Goal: Task Accomplishment & Management: Manage account settings

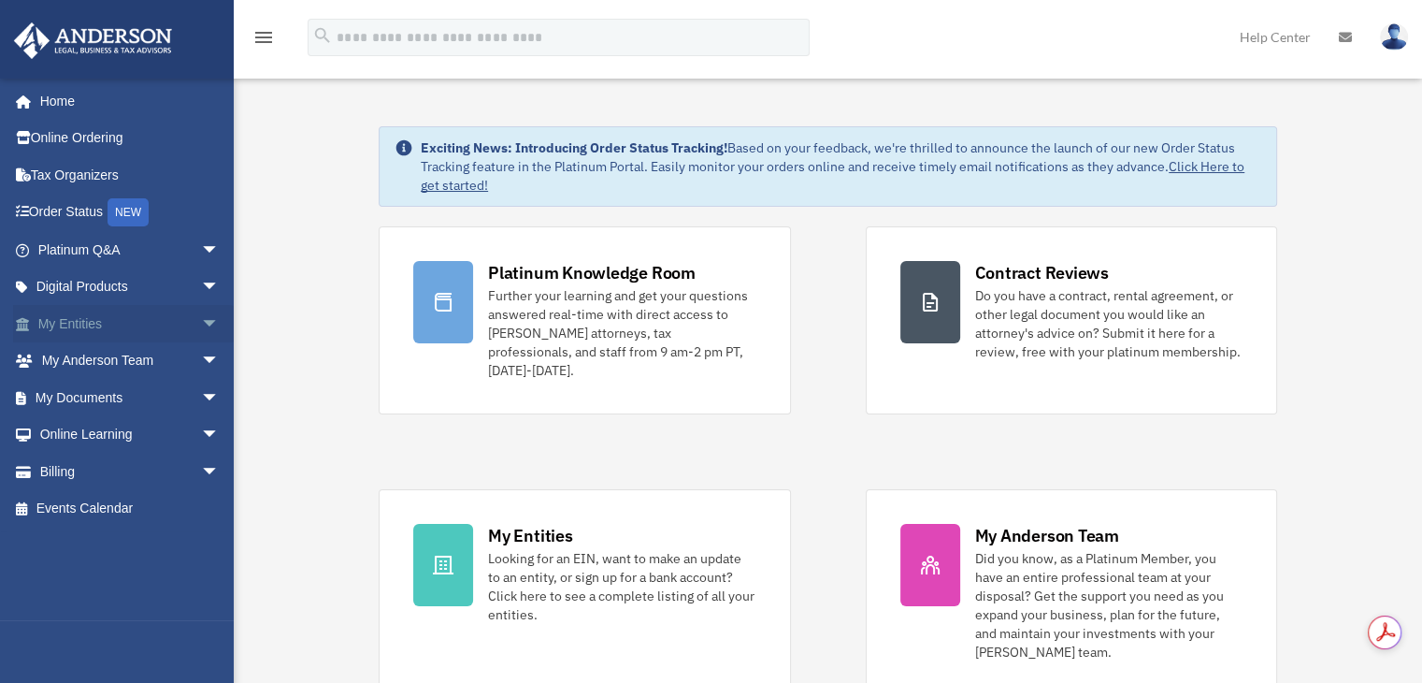
click at [75, 310] on link "My Entities arrow_drop_down" at bounding box center [130, 323] width 235 height 37
click at [201, 330] on span "arrow_drop_down" at bounding box center [219, 324] width 37 height 38
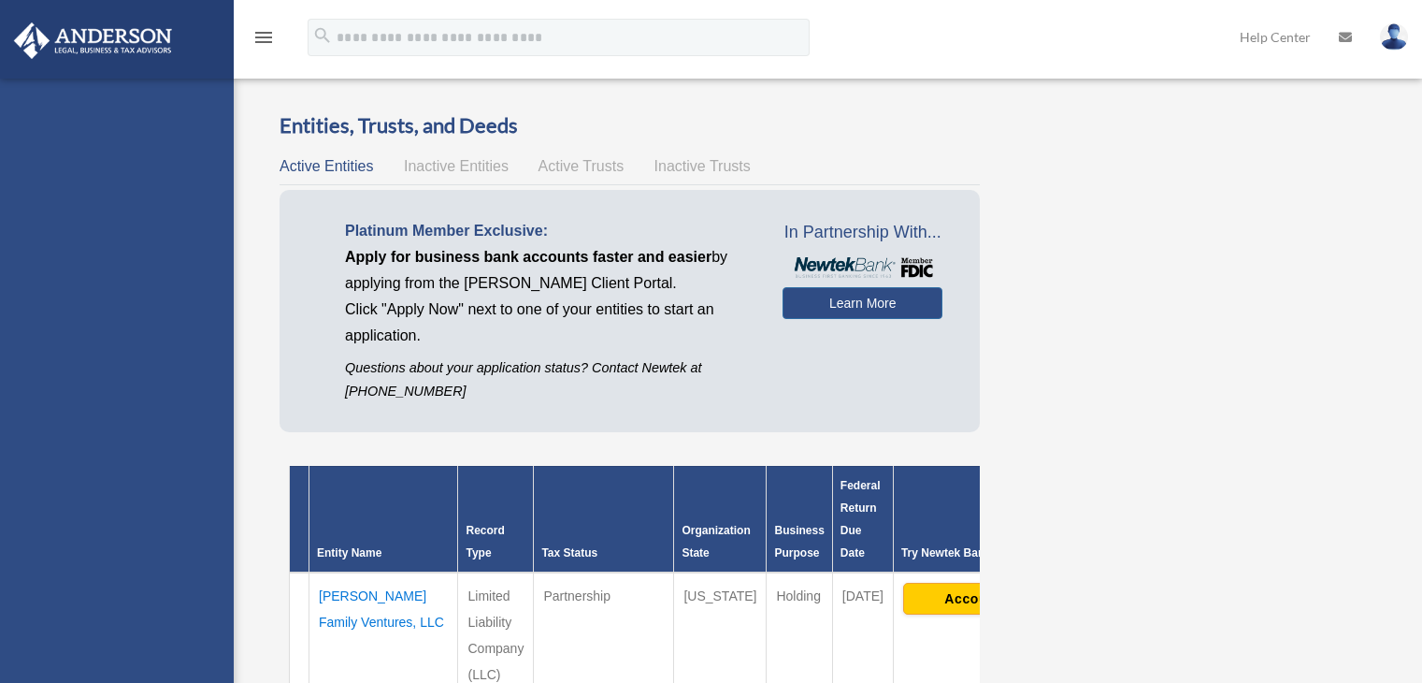
click at [123, 516] on div "manju331@yahoo.com Sign Out sheorent@gmail.com Home Online Ordering Tax Organiz…" at bounding box center [117, 420] width 234 height 683
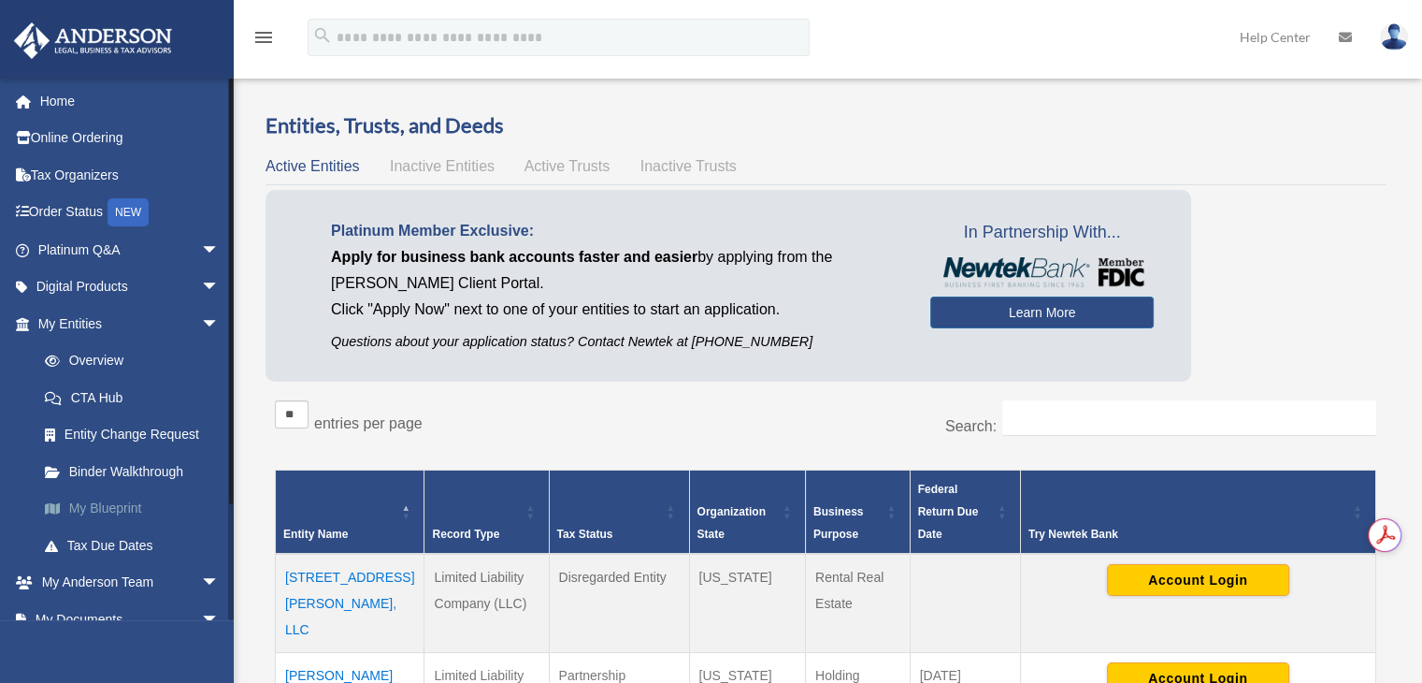
click at [120, 506] on link "My Blueprint" at bounding box center [137, 508] width 222 height 37
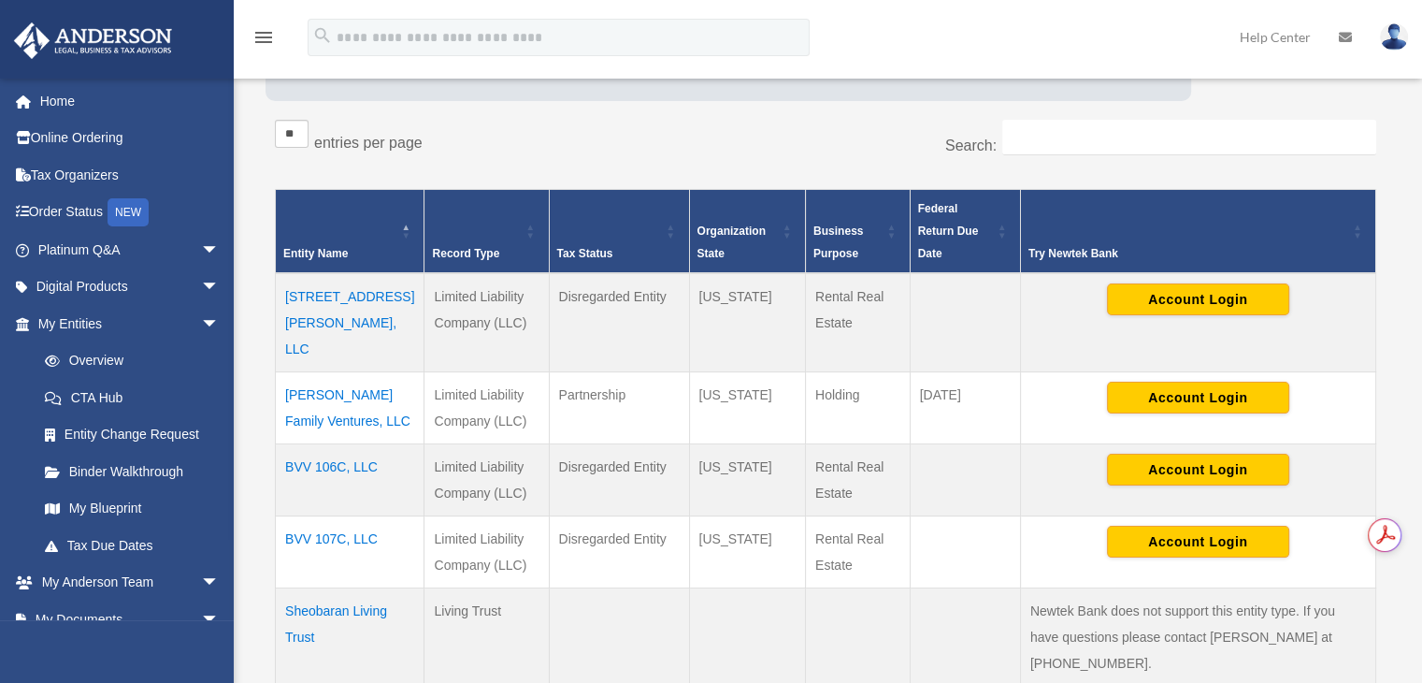
scroll to position [468, 0]
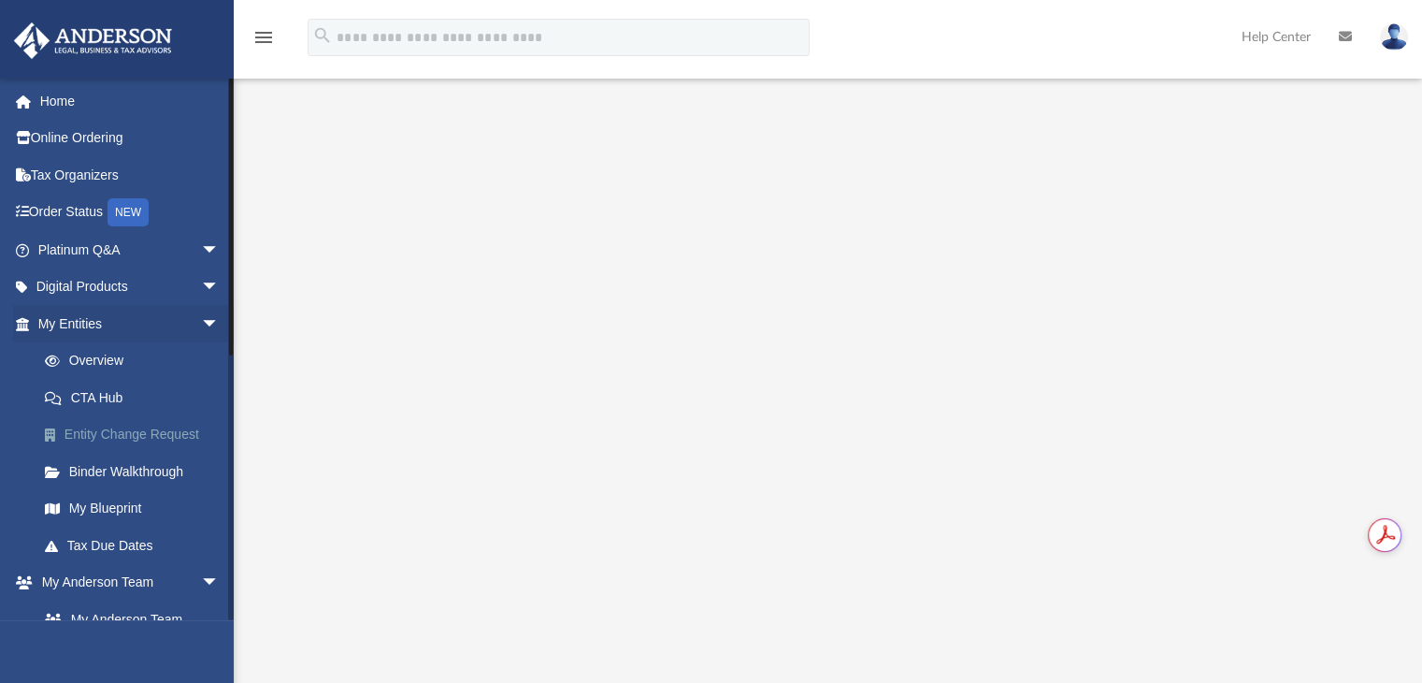
click at [93, 435] on link "Entity Change Request" at bounding box center [137, 434] width 222 height 37
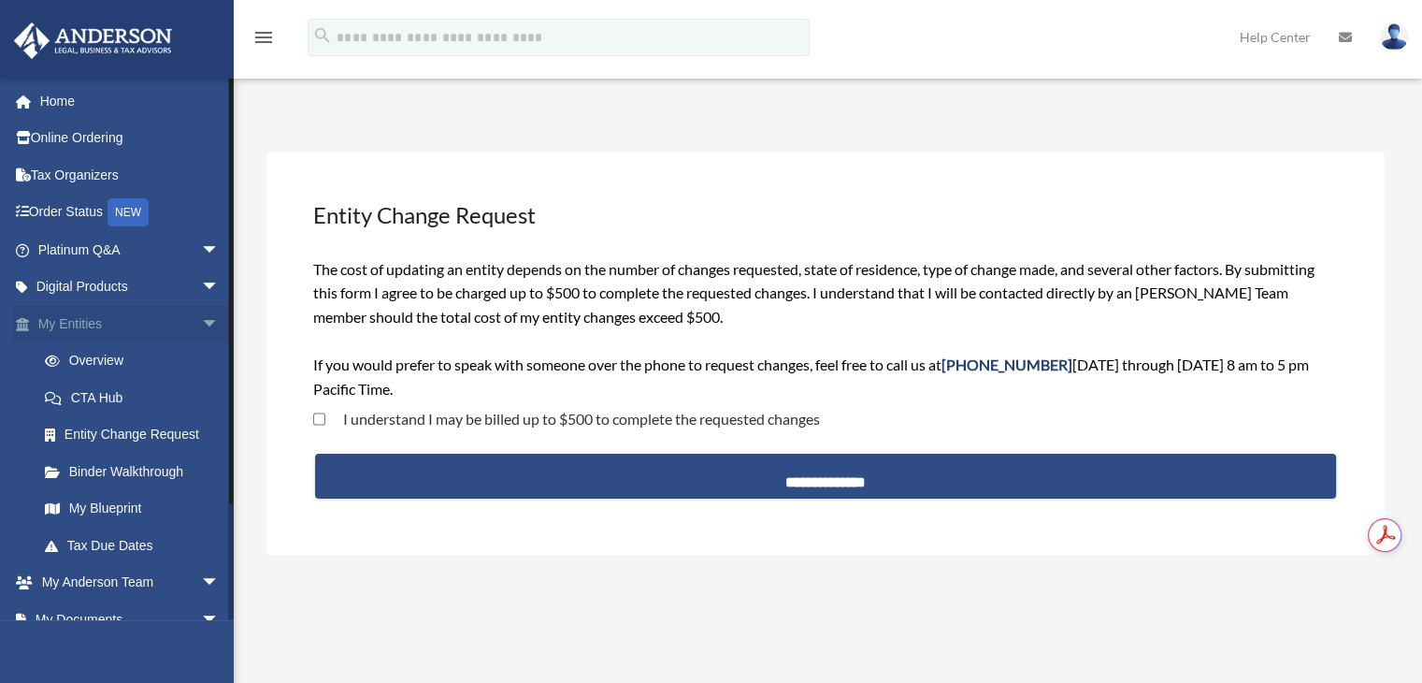
click at [83, 329] on link "My Entities arrow_drop_down" at bounding box center [130, 323] width 235 height 37
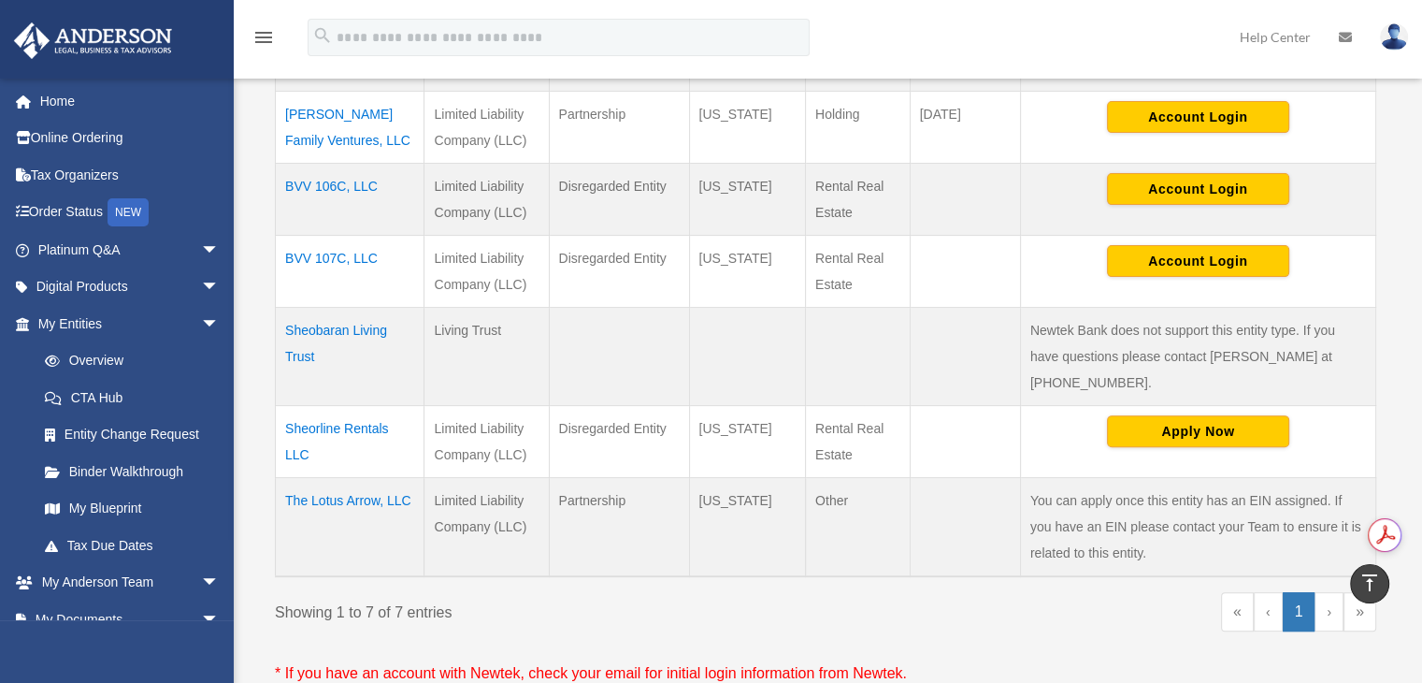
scroll to position [468, 0]
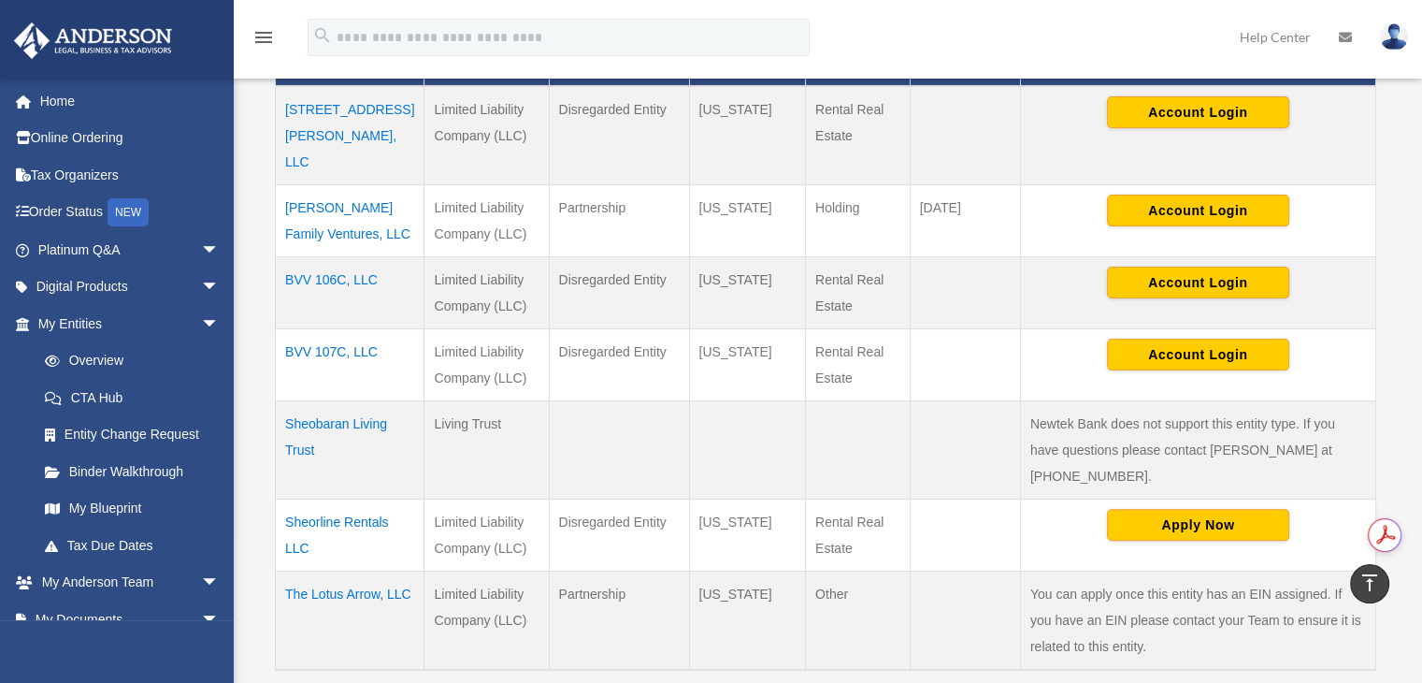
click at [329, 498] on td "Sheorline Rentals LLC" at bounding box center [350, 534] width 149 height 72
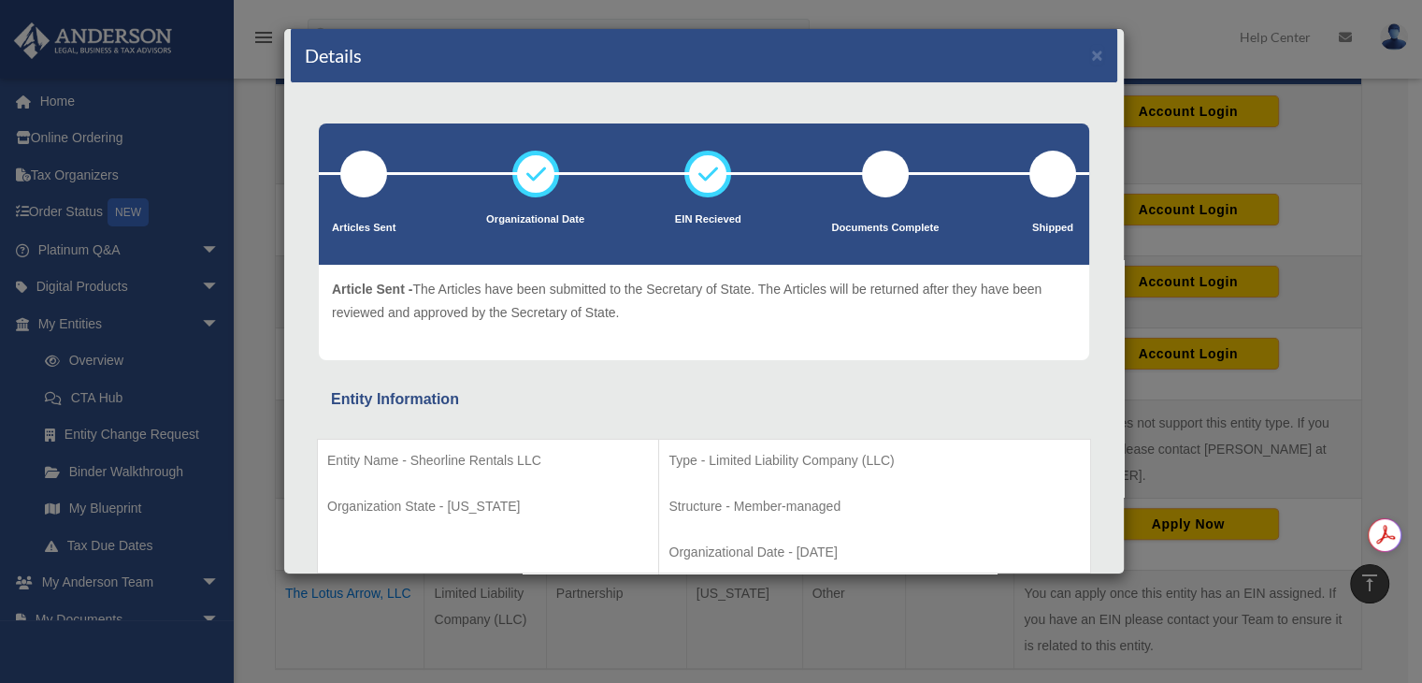
scroll to position [0, 0]
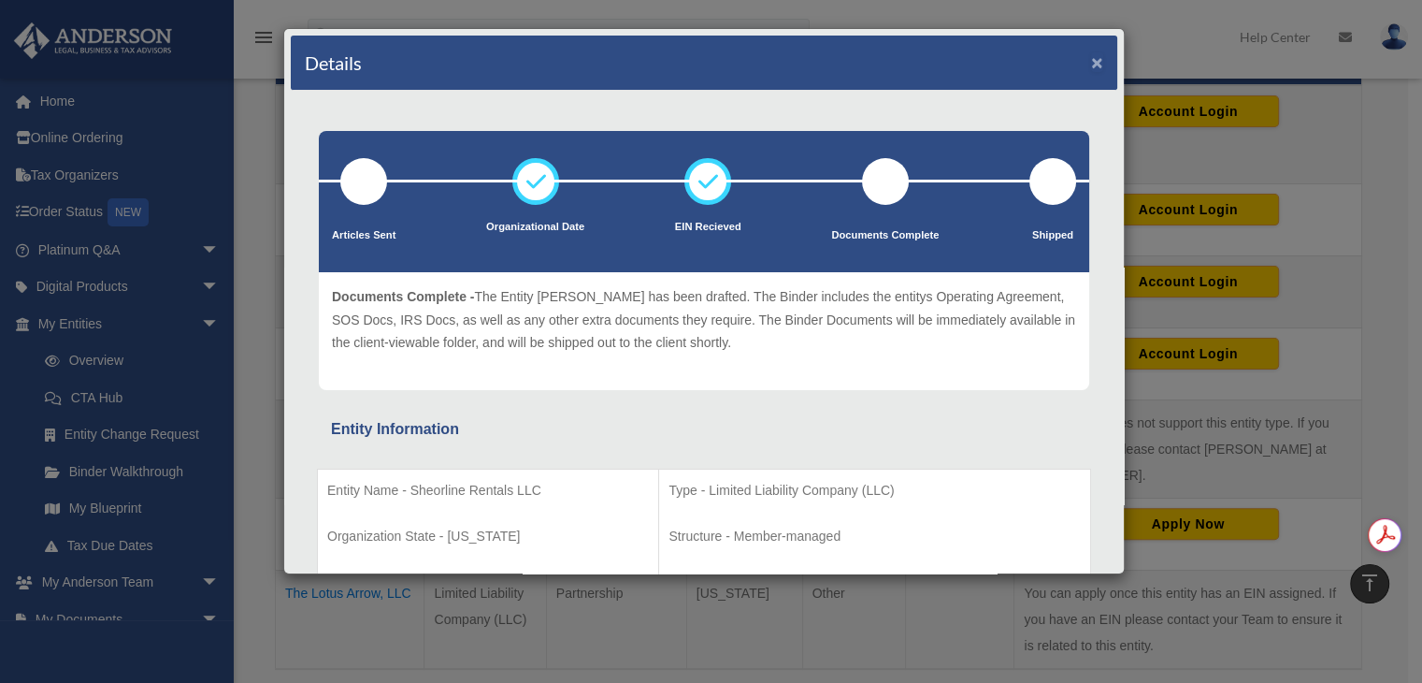
click at [1091, 57] on button "×" at bounding box center [1097, 62] width 12 height 20
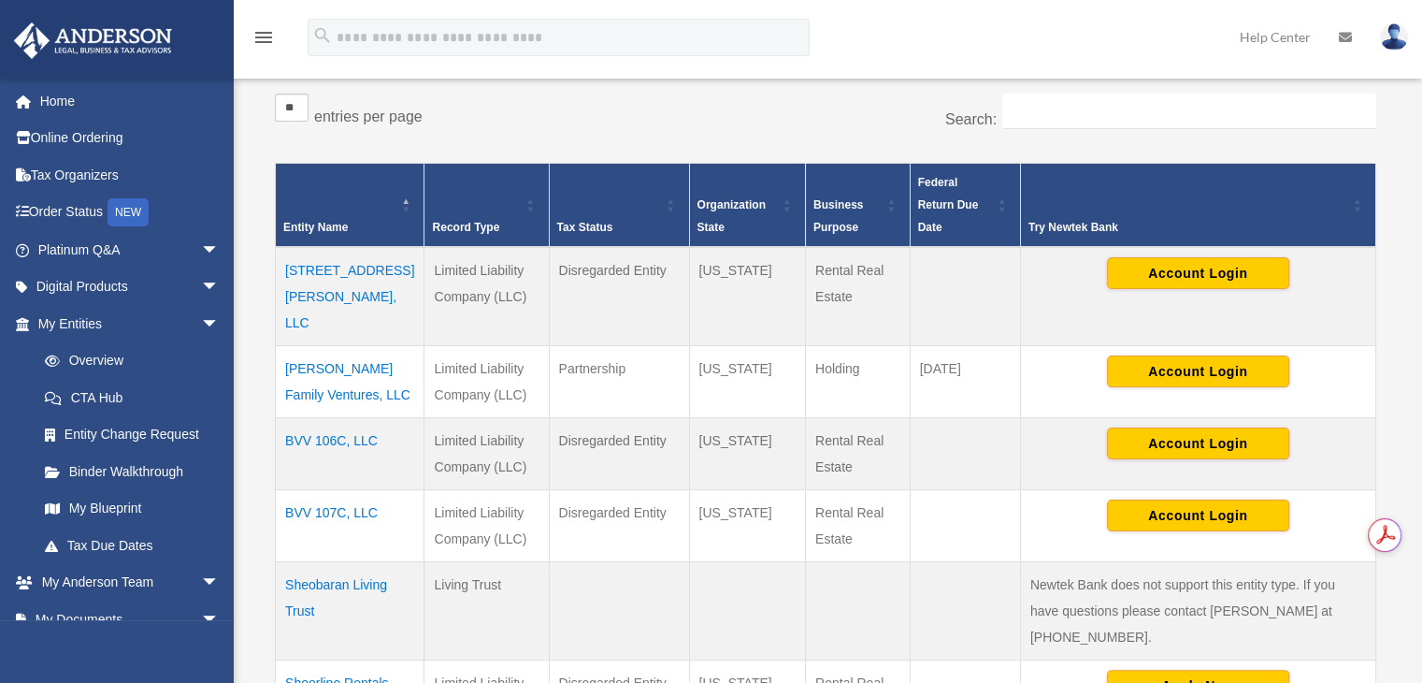
scroll to position [374, 0]
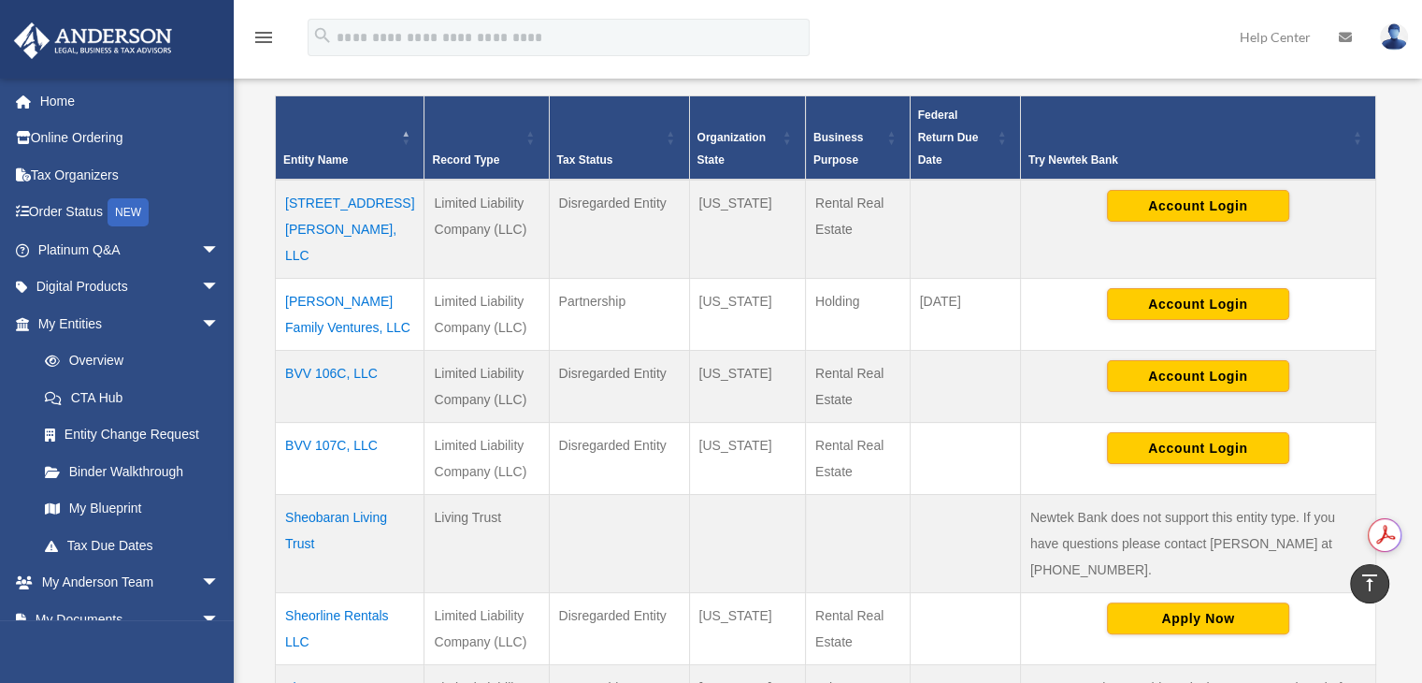
click at [334, 495] on td "Sheobaran Living Trust" at bounding box center [350, 543] width 149 height 98
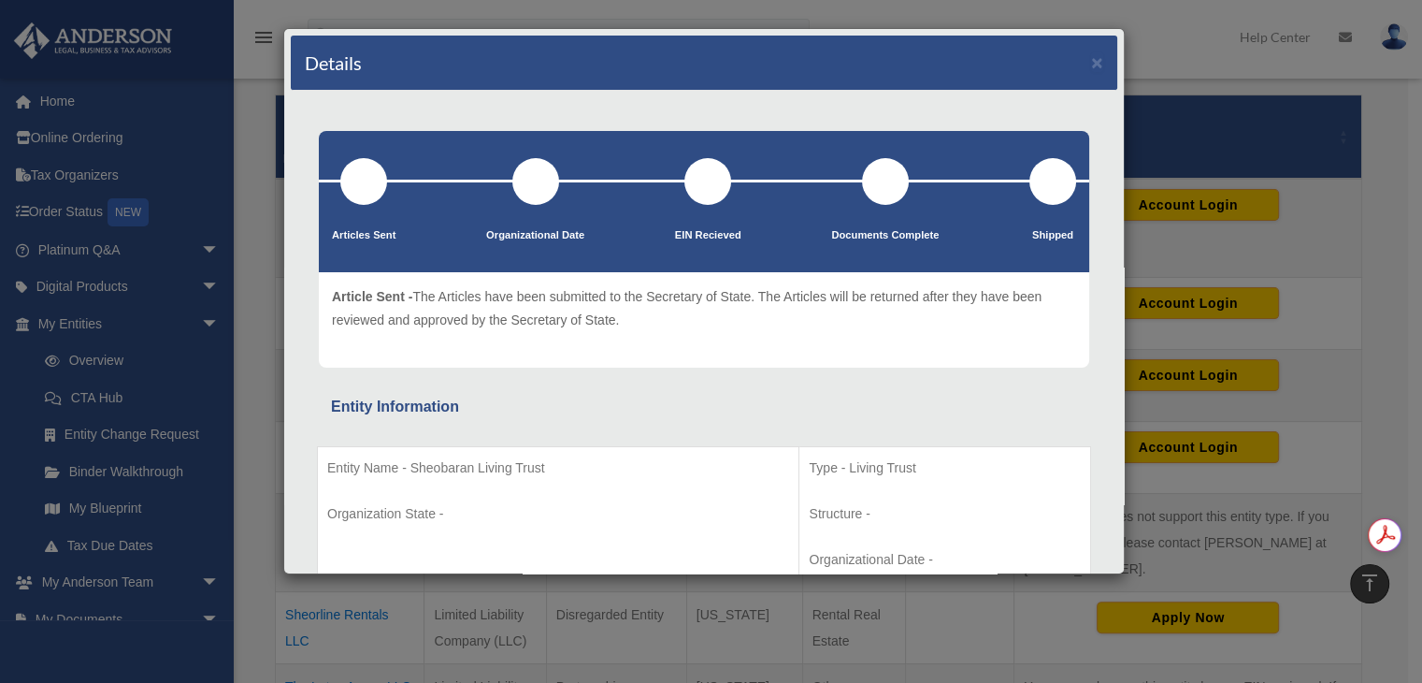
scroll to position [0, 0]
click at [1091, 58] on button "×" at bounding box center [1097, 62] width 12 height 20
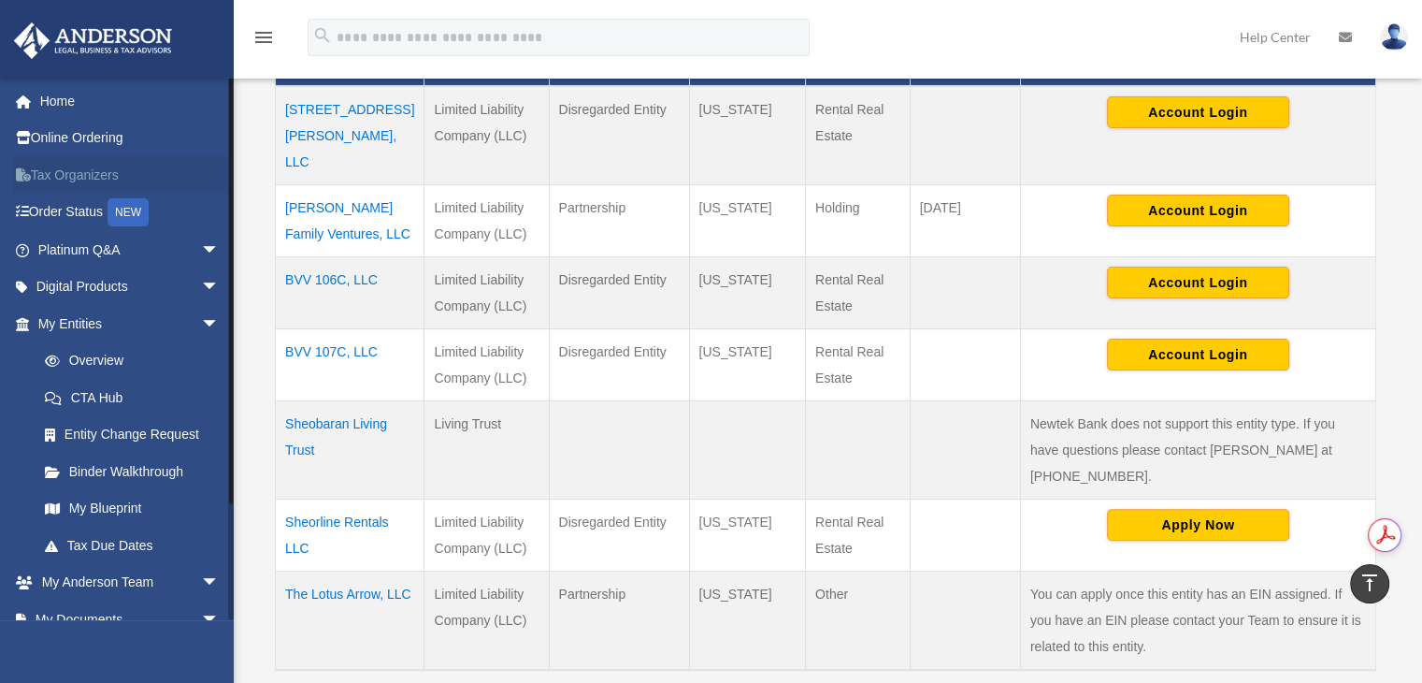
click at [43, 164] on link "Tax Organizers" at bounding box center [130, 174] width 235 height 37
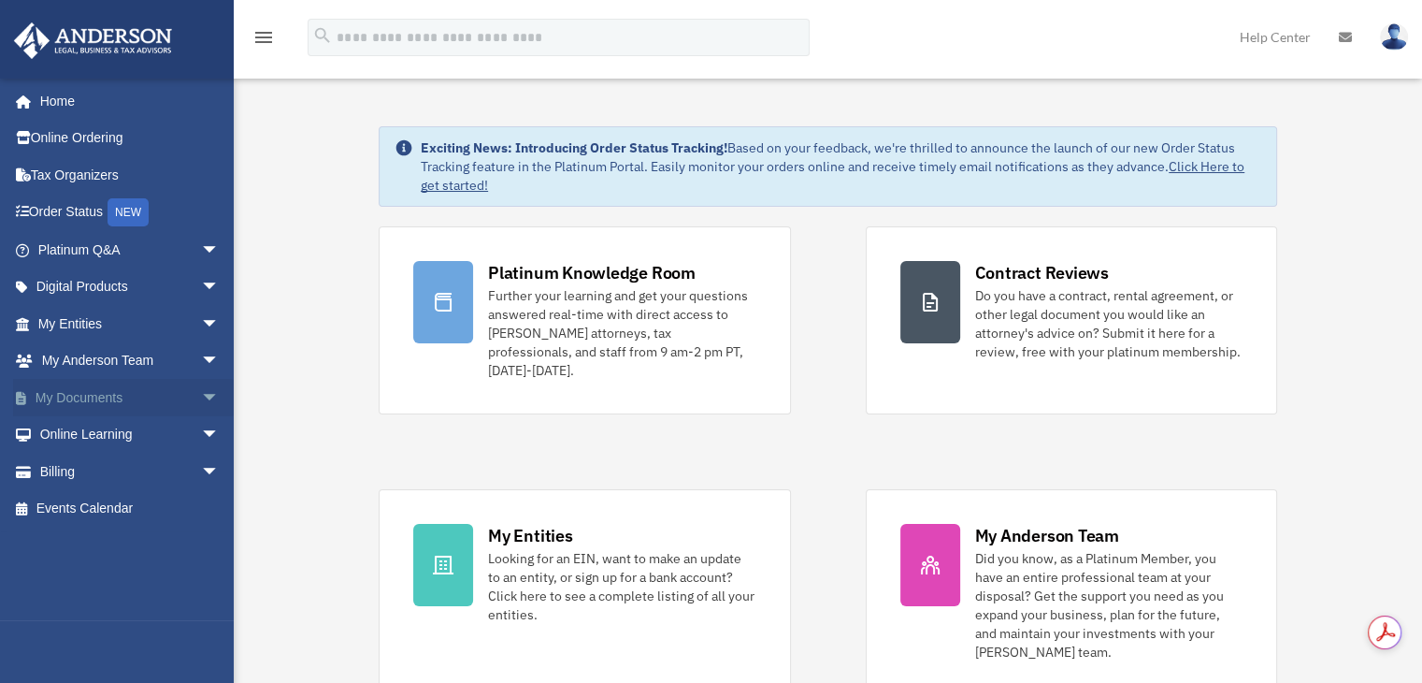
click at [86, 385] on link "My Documents arrow_drop_down" at bounding box center [130, 397] width 235 height 37
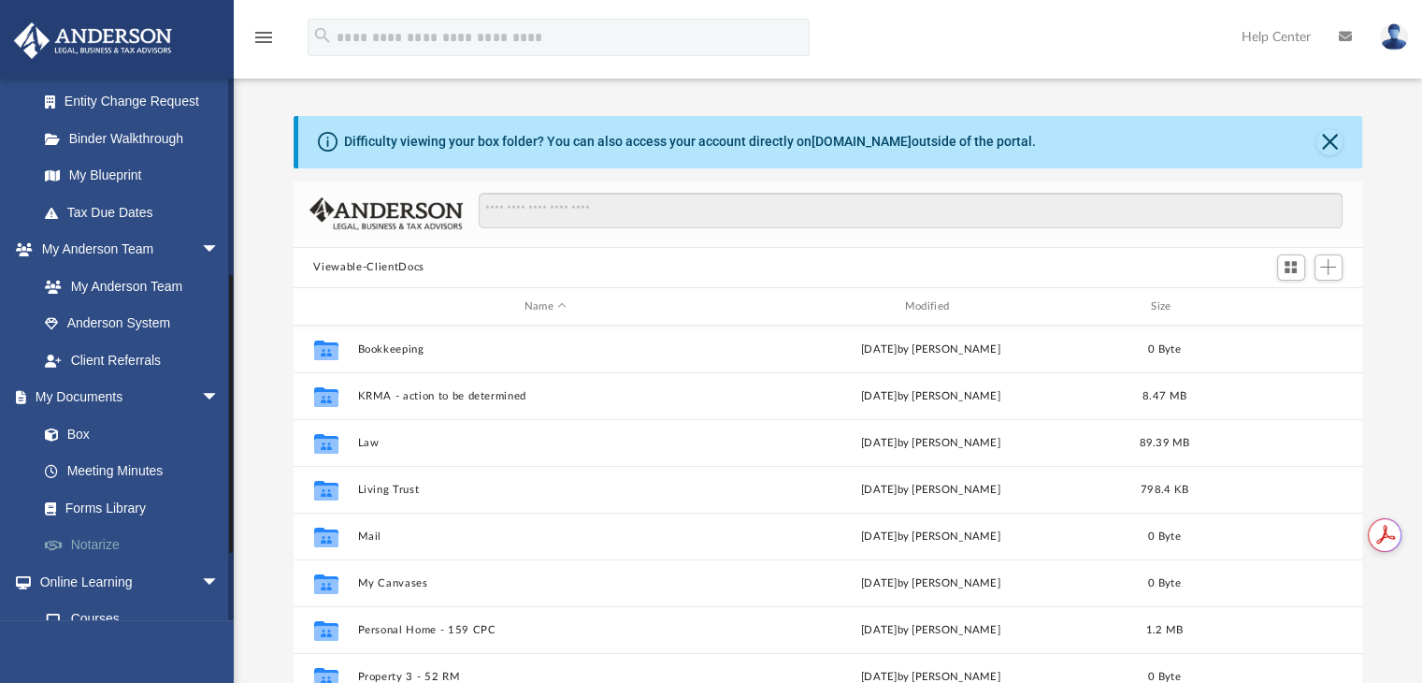
scroll to position [374, 0]
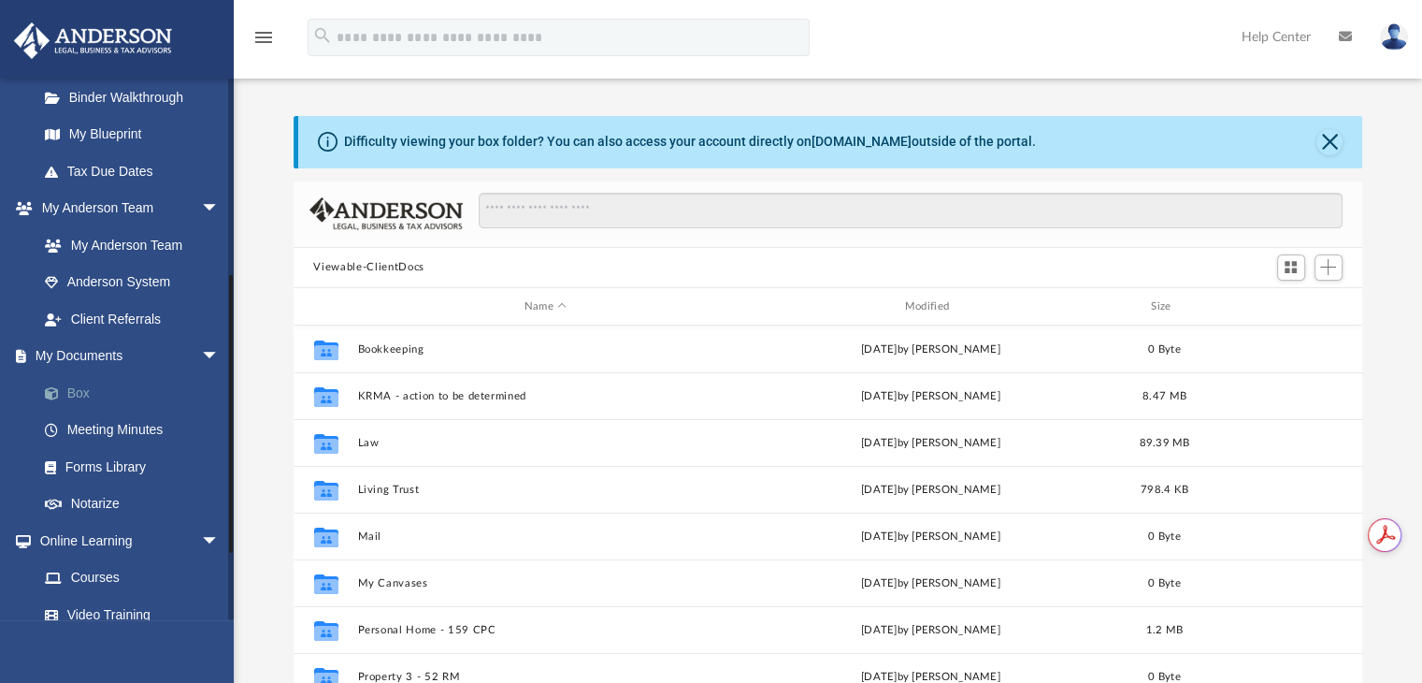
click at [79, 401] on link "Box" at bounding box center [137, 392] width 222 height 37
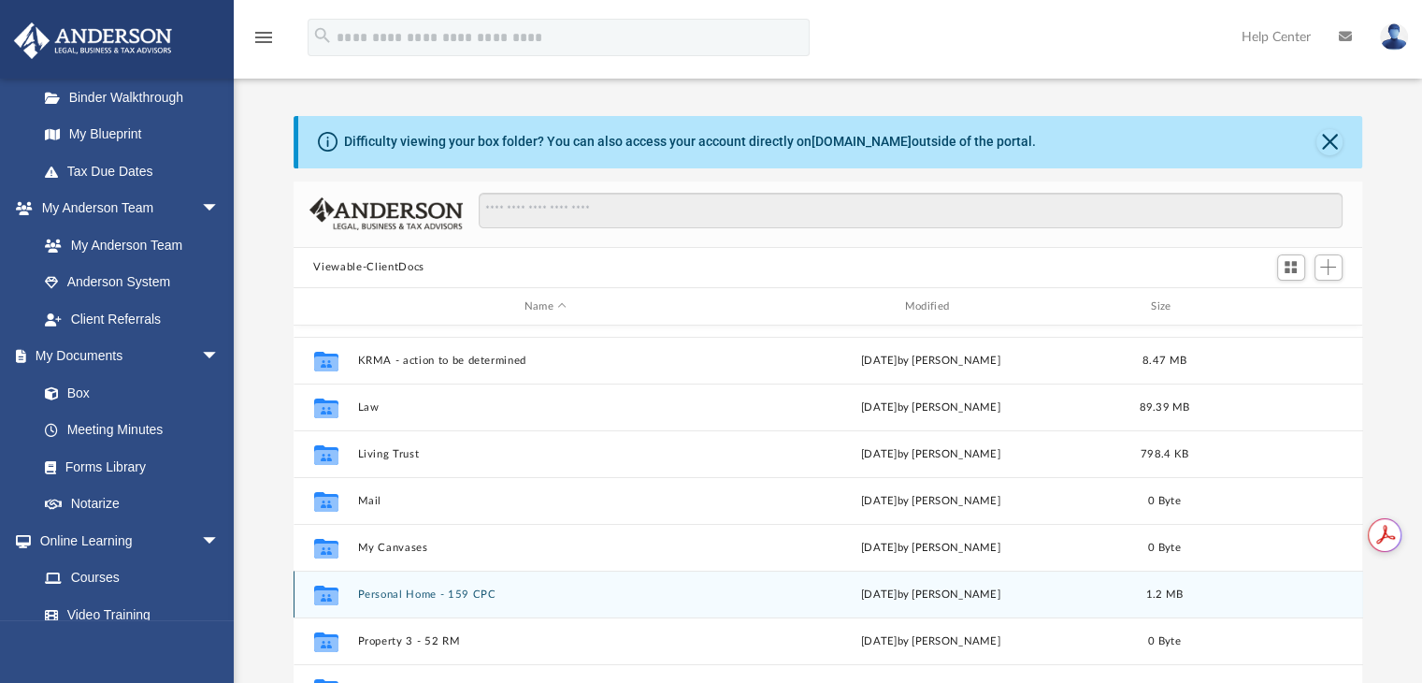
scroll to position [0, 0]
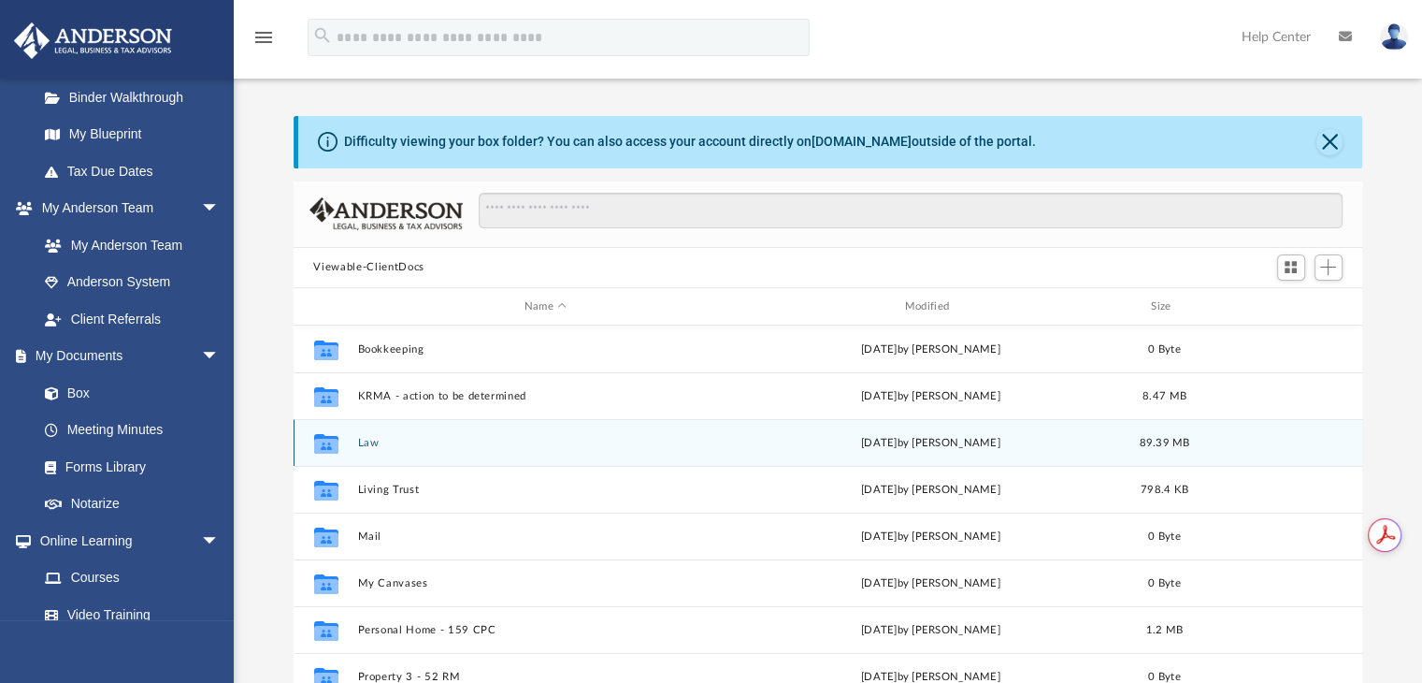
click at [355, 442] on div "Collaborated Folder Law Sun Sep 28 2025 by Laura Hundley 89.39 MB" at bounding box center [829, 442] width 1070 height 47
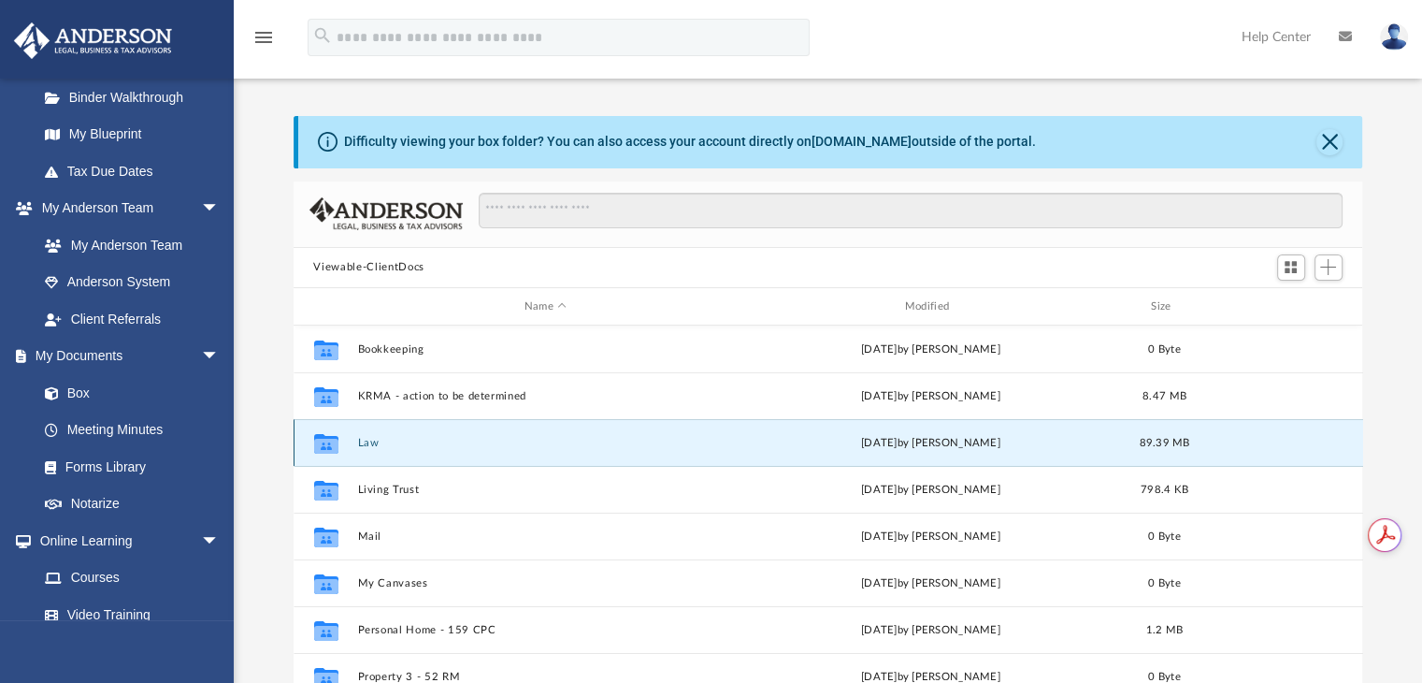
click at [366, 442] on button "Law" at bounding box center [545, 443] width 377 height 12
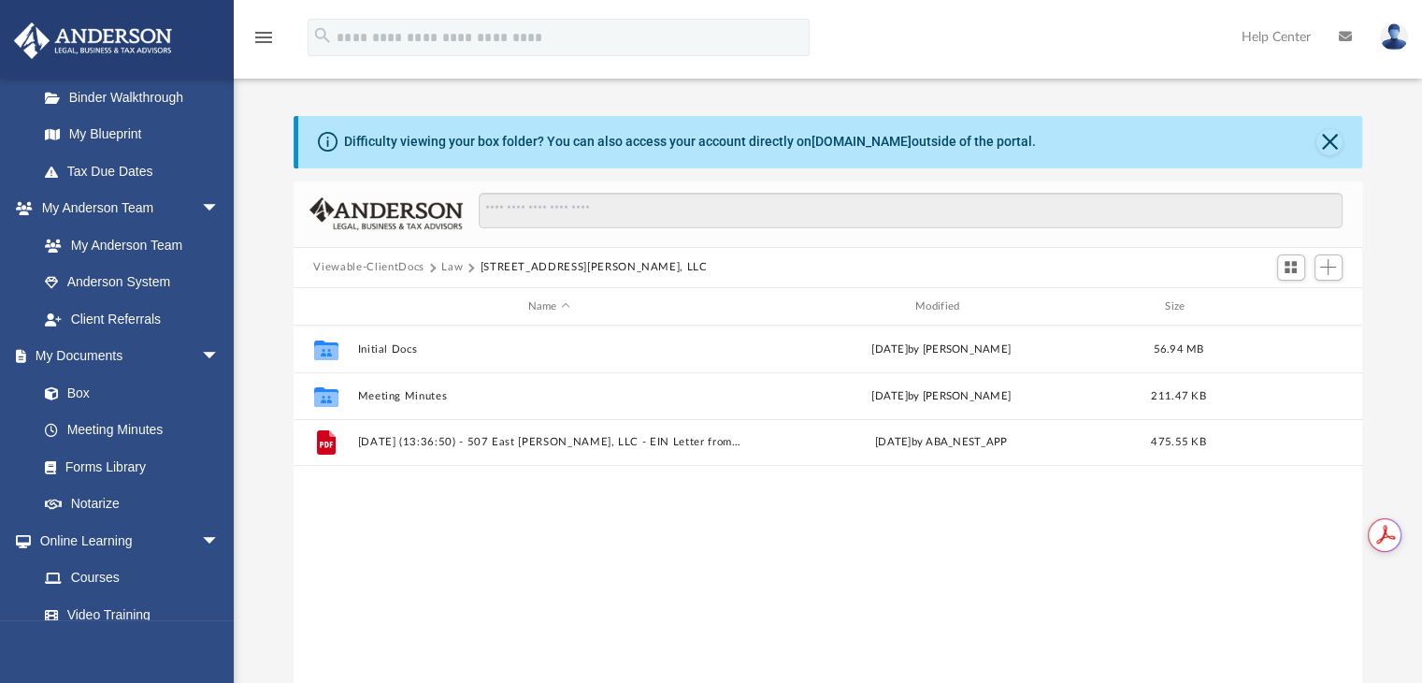
click at [456, 268] on button "Law" at bounding box center [452, 267] width 22 height 17
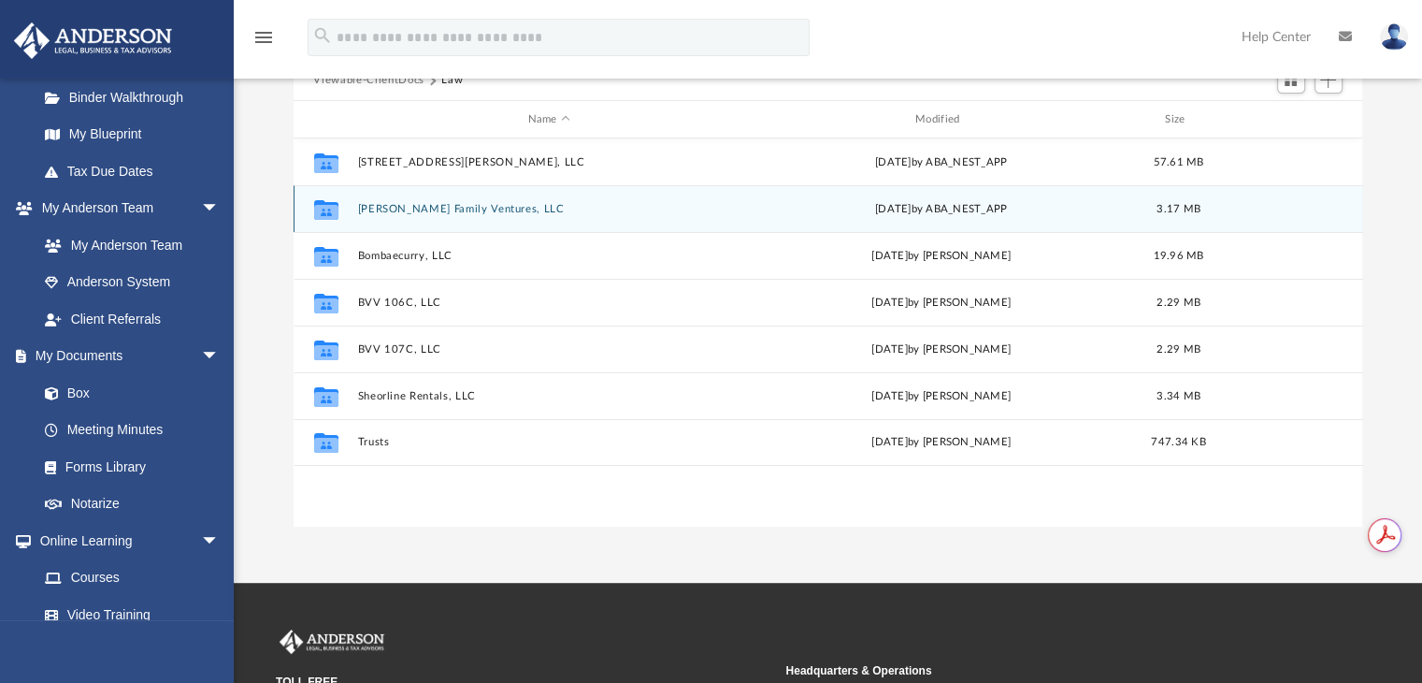
scroll to position [94, 0]
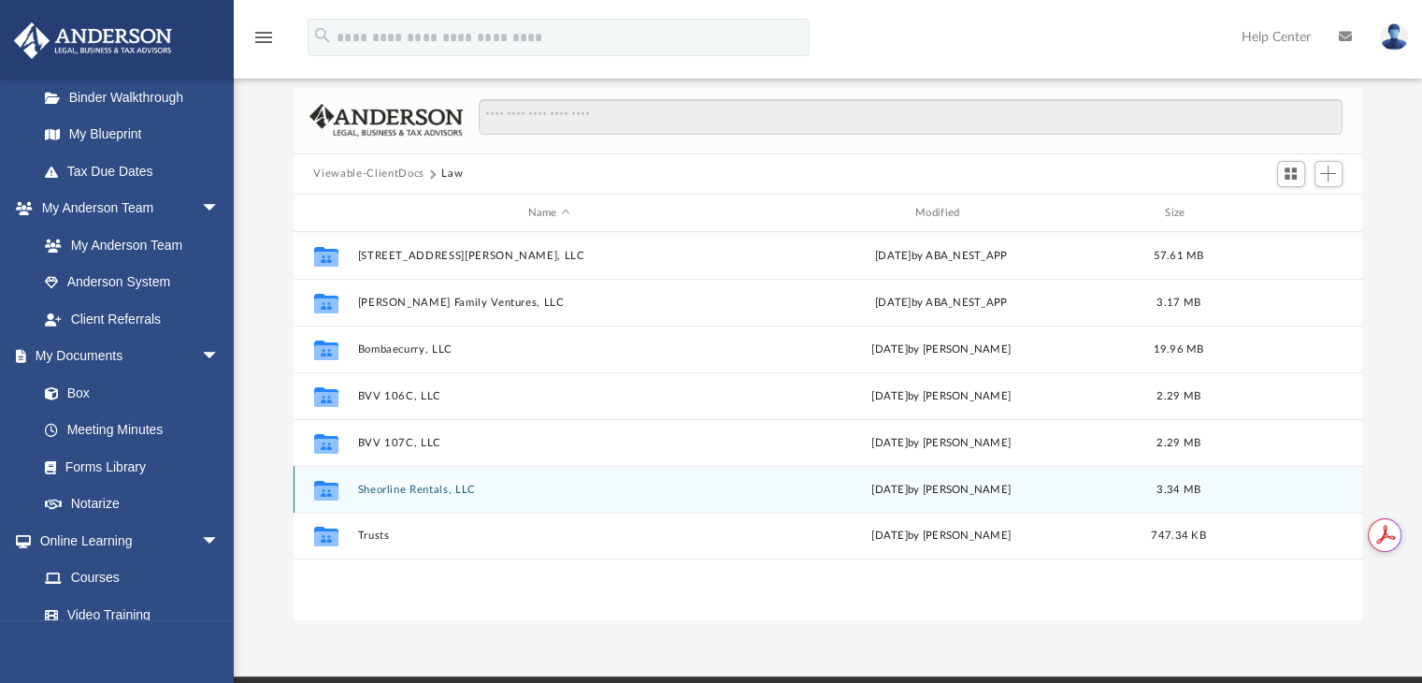
click at [451, 485] on button "Sheorline Rentals, LLC" at bounding box center [548, 489] width 383 height 12
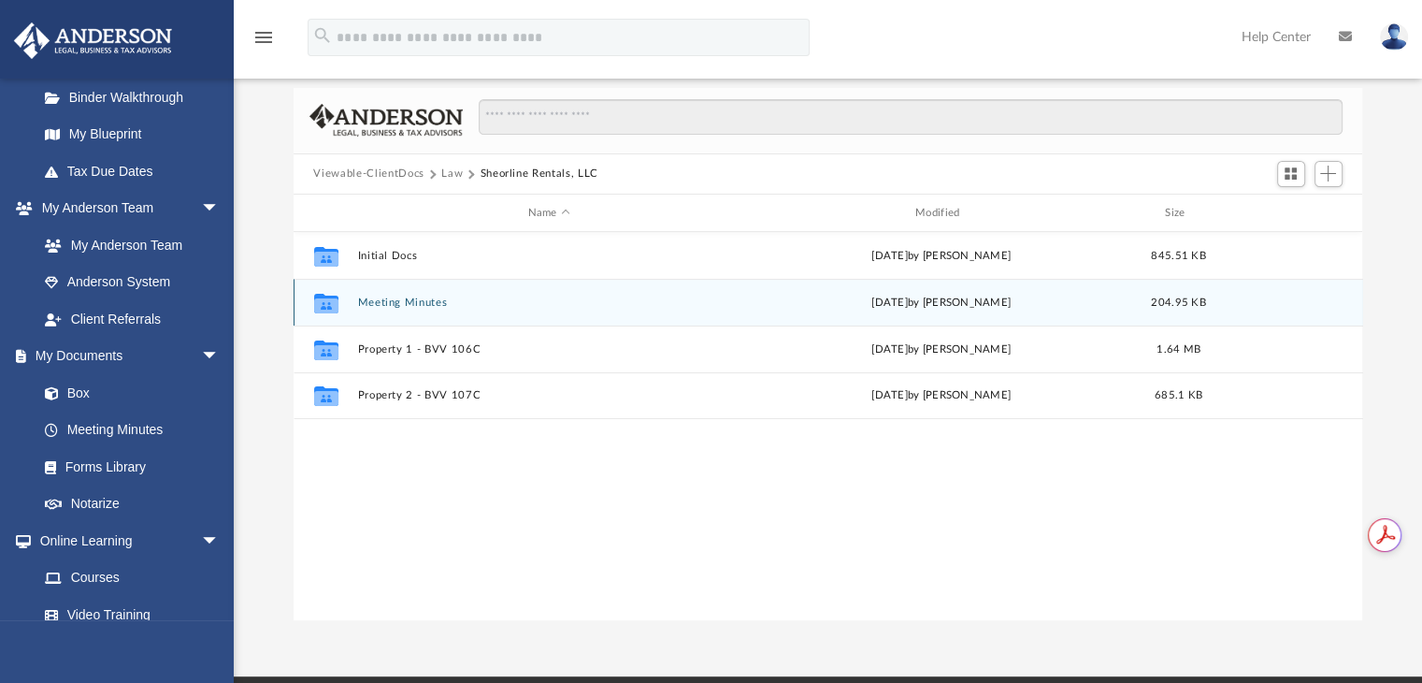
click at [390, 315] on div "Collaborated Folder Meeting Minutes Tue Sep 23 2025 by Manjusha Sheobaran 204.9…" at bounding box center [829, 302] width 1070 height 47
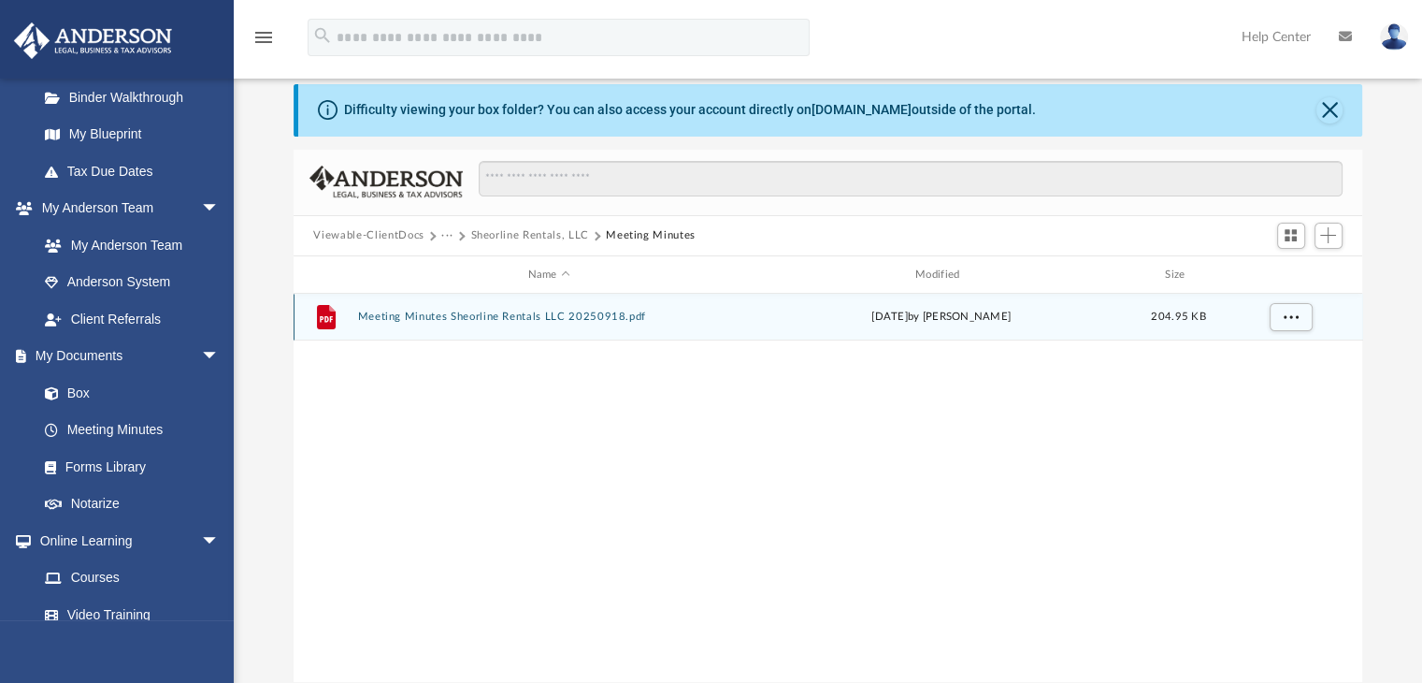
scroll to position [0, 0]
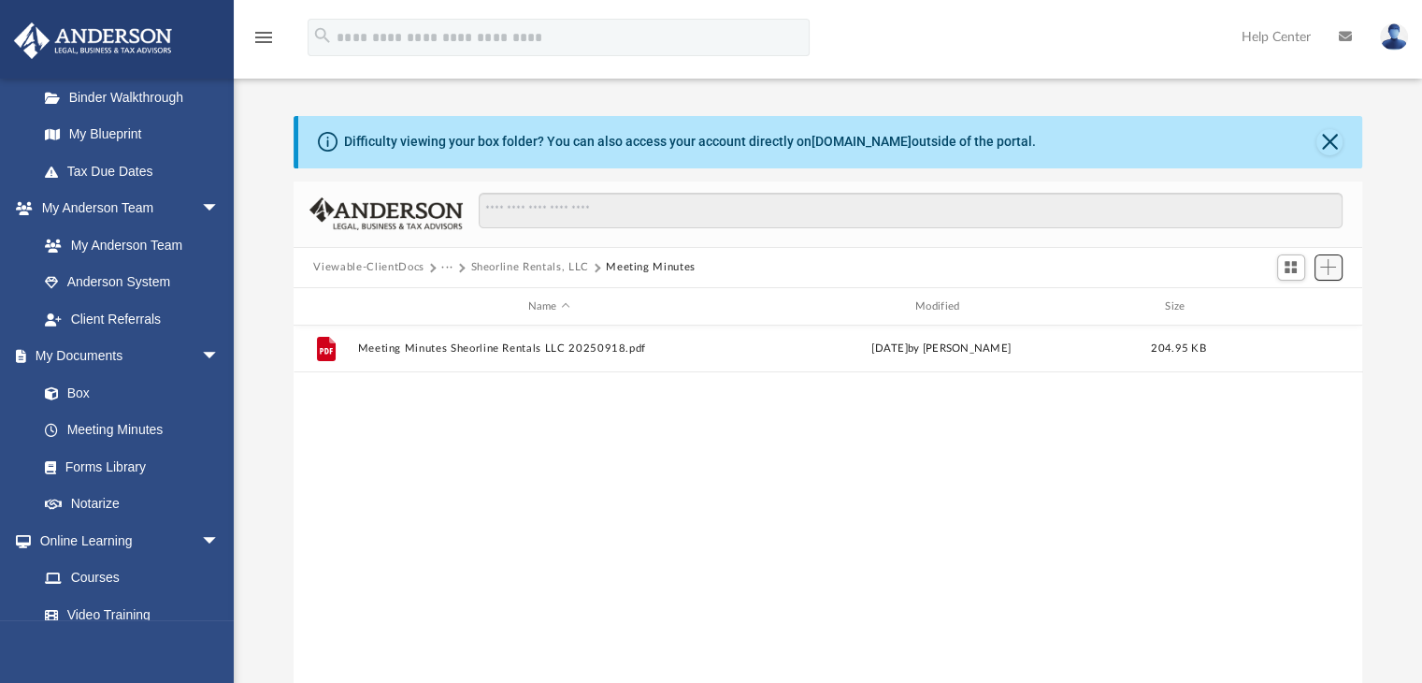
click at [1335, 258] on button "Add" at bounding box center [1329, 267] width 28 height 26
click at [1283, 300] on li "Upload" at bounding box center [1302, 305] width 60 height 20
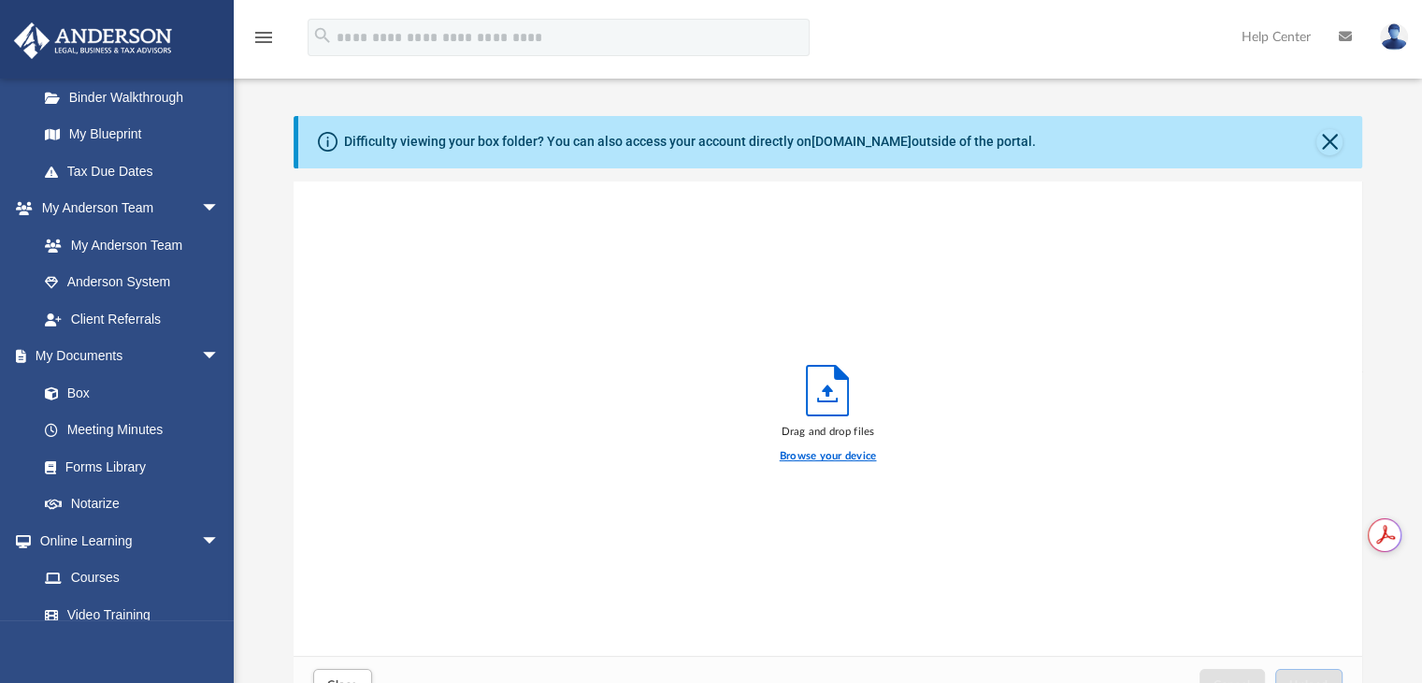
click at [797, 455] on label "Browse your device" at bounding box center [828, 456] width 97 height 17
click at [0, 0] on input "Browse your device" at bounding box center [0, 0] width 0 height 0
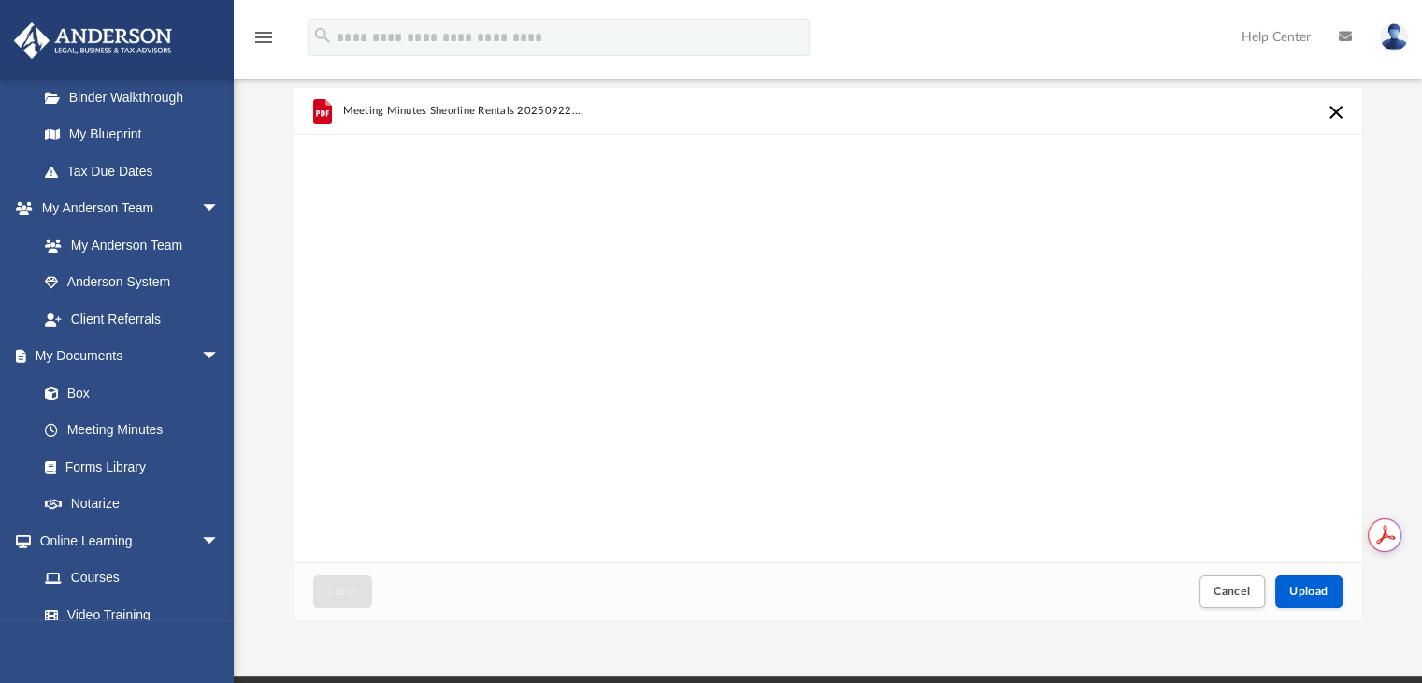
scroll to position [187, 0]
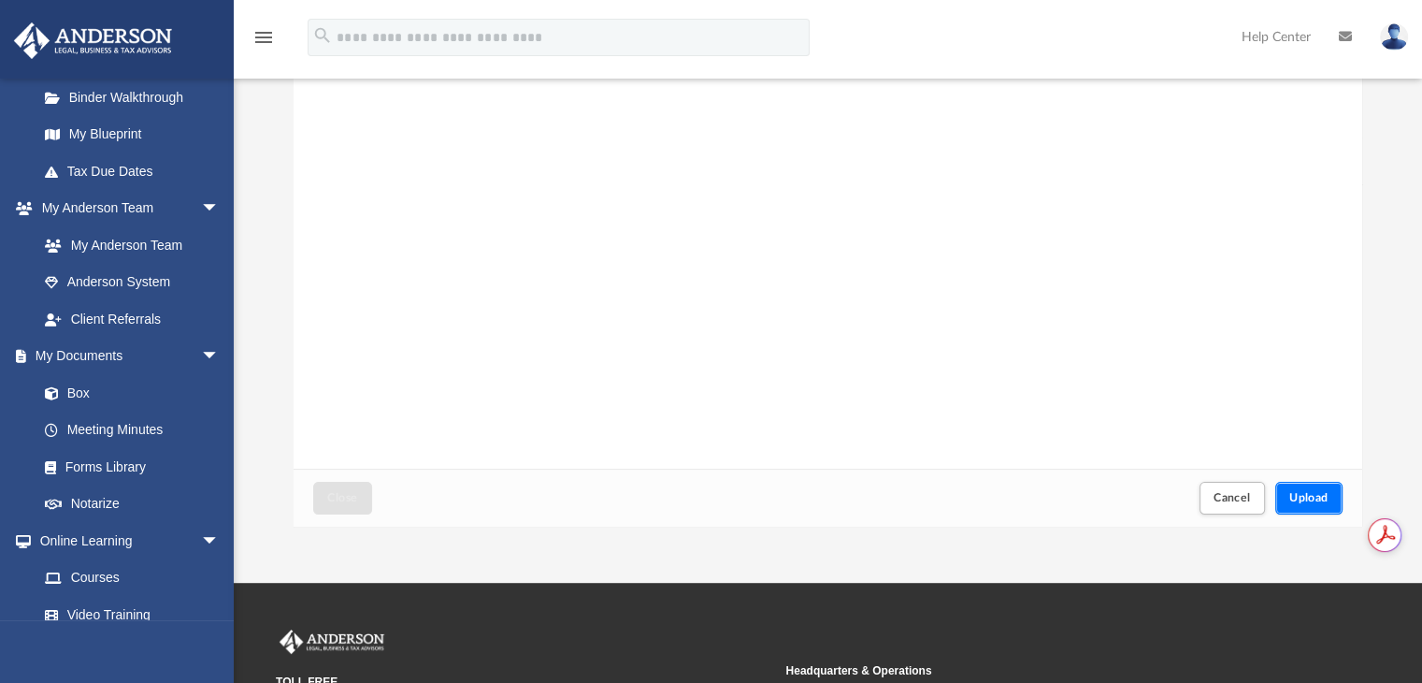
click at [1287, 498] on button "Upload" at bounding box center [1309, 498] width 67 height 33
click at [328, 465] on div "Success! Your files have been uploaded. Select More Files" at bounding box center [829, 231] width 1070 height 475
click at [344, 507] on button "Close" at bounding box center [342, 498] width 58 height 33
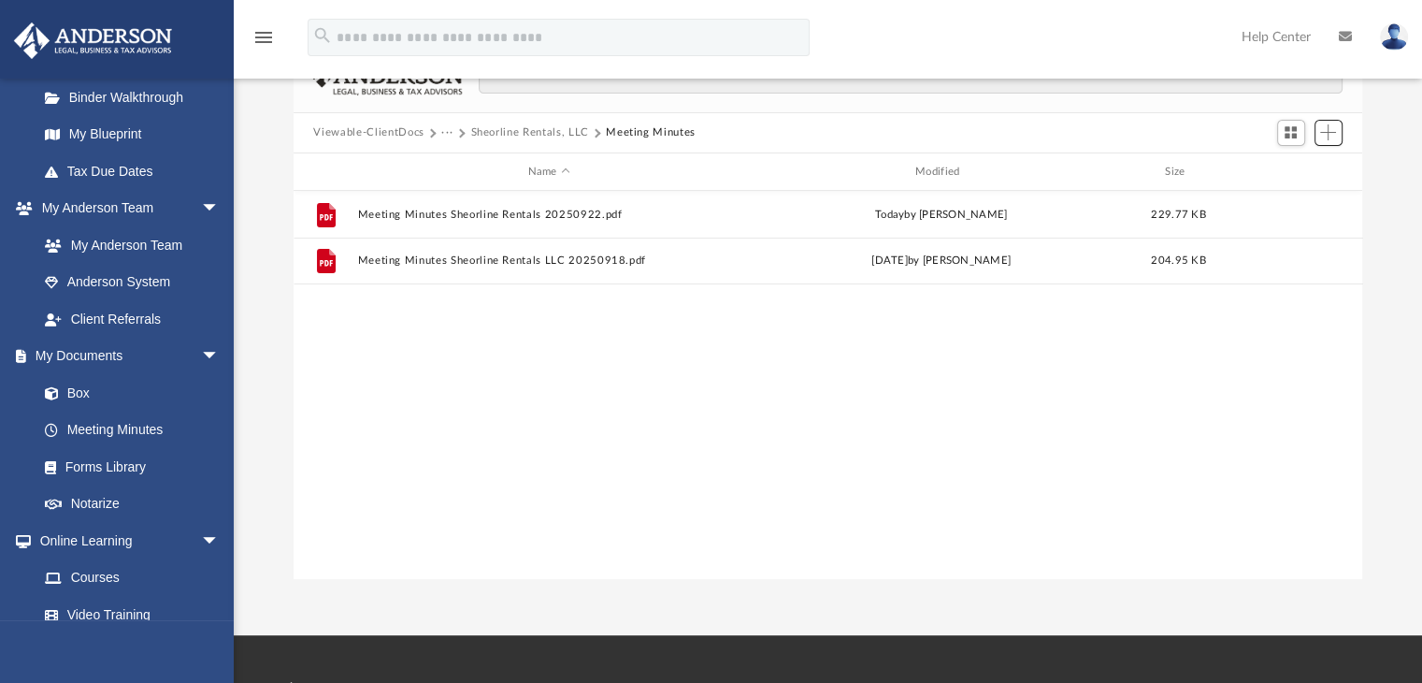
scroll to position [94, 0]
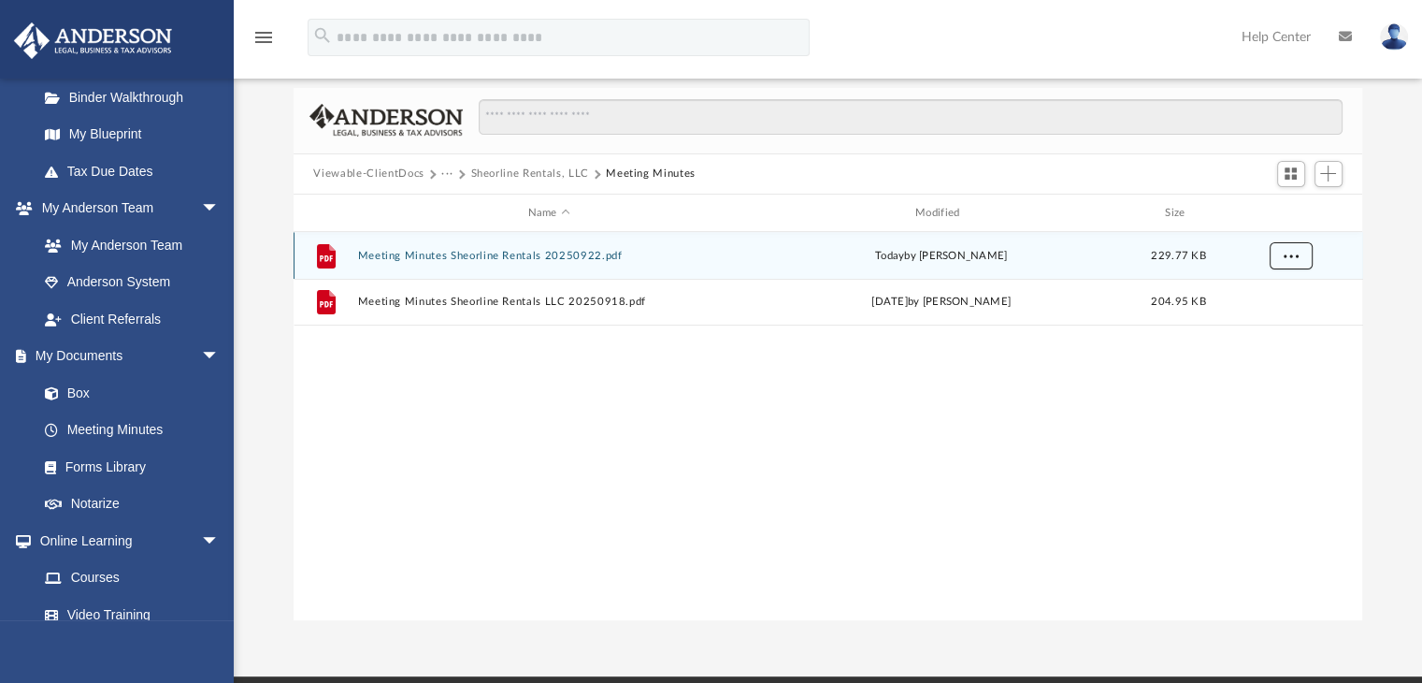
click at [1290, 247] on button "More options" at bounding box center [1290, 256] width 43 height 28
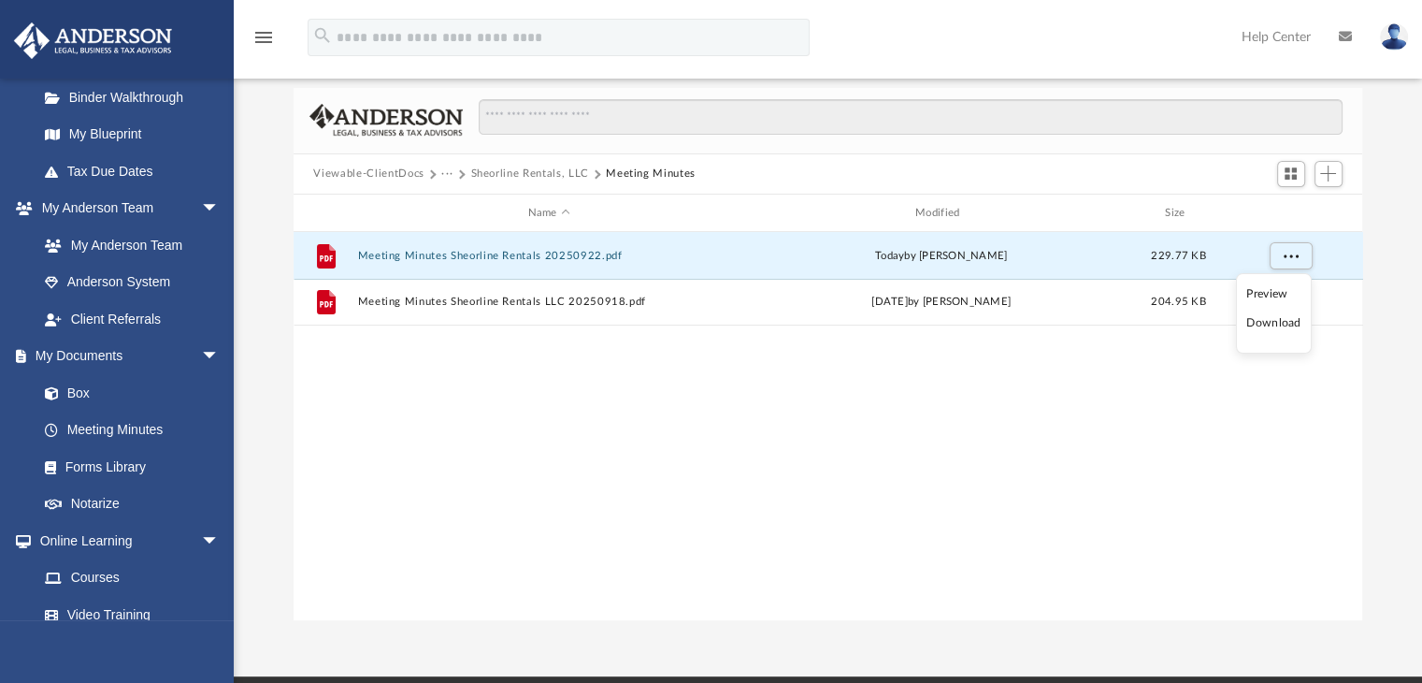
click at [506, 429] on div "File Meeting Minutes Sheorline Rentals 20250922.pdf today by Manjusha Sheobaran…" at bounding box center [829, 425] width 1070 height 387
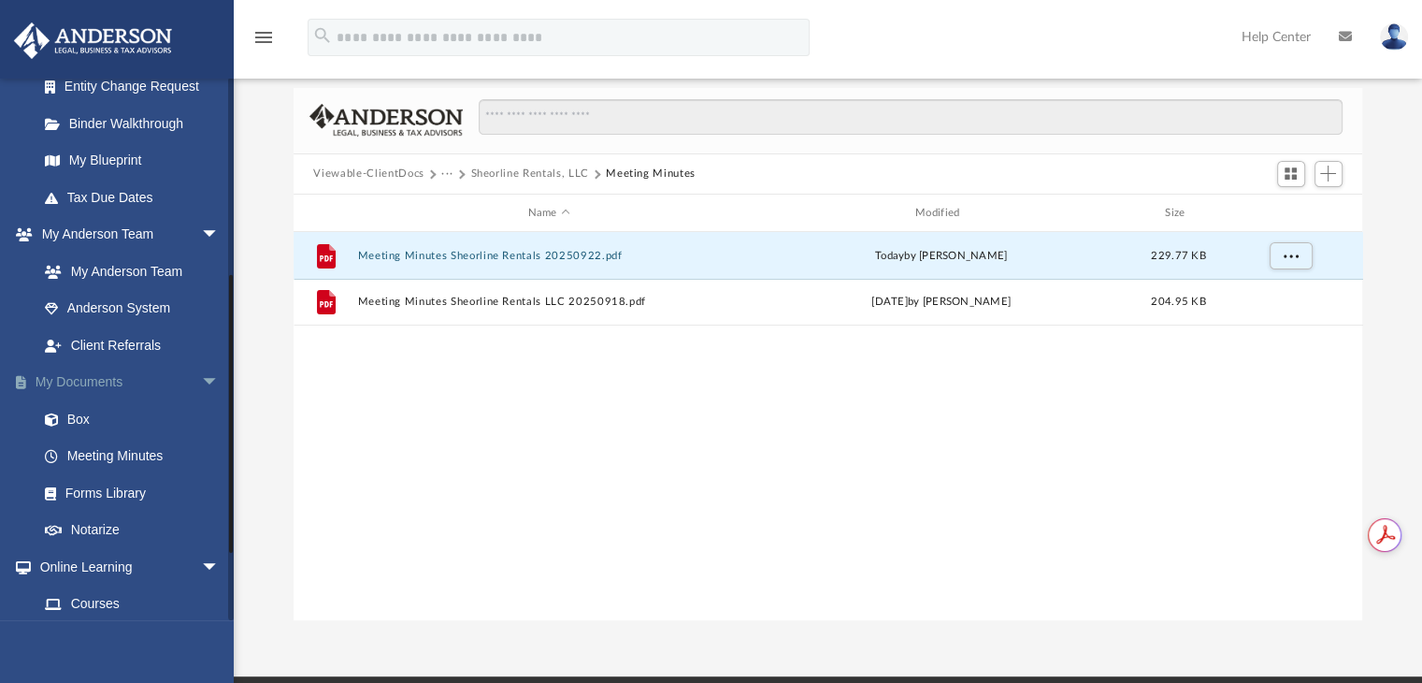
scroll to position [374, 0]
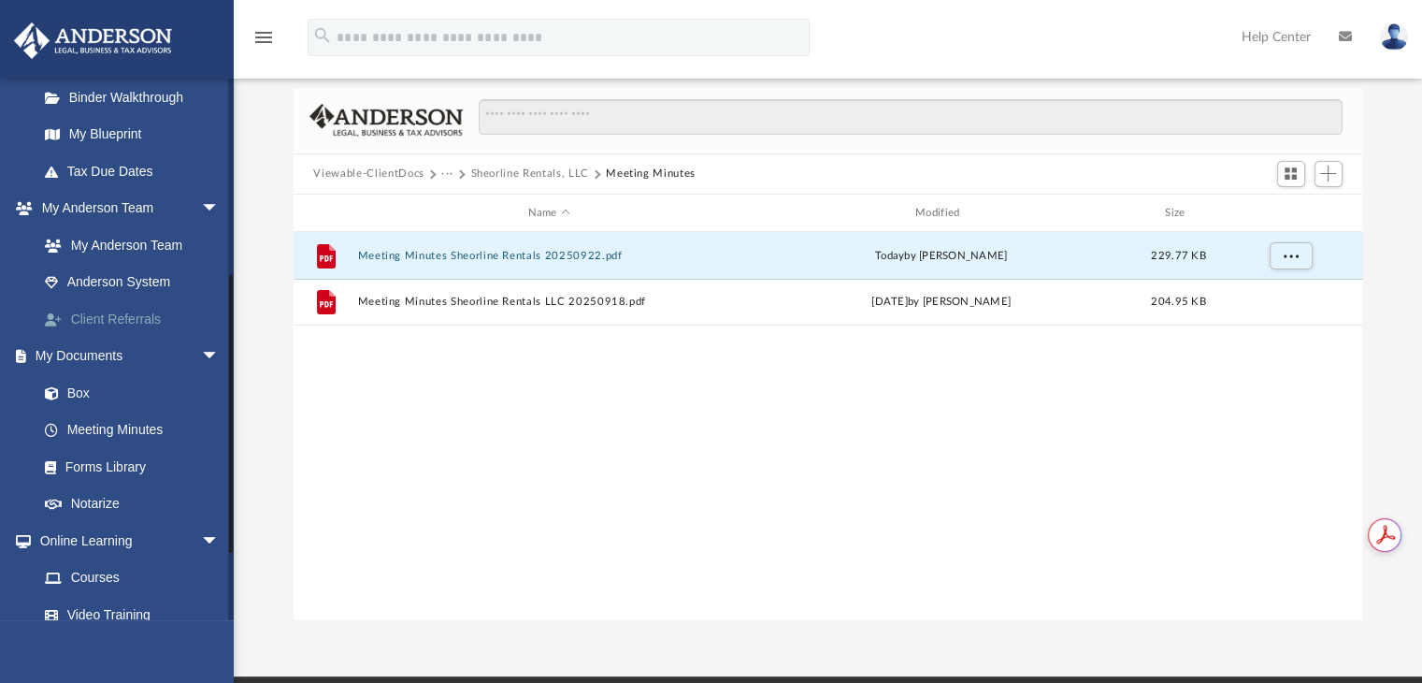
click at [125, 316] on link "Client Referrals" at bounding box center [137, 318] width 222 height 37
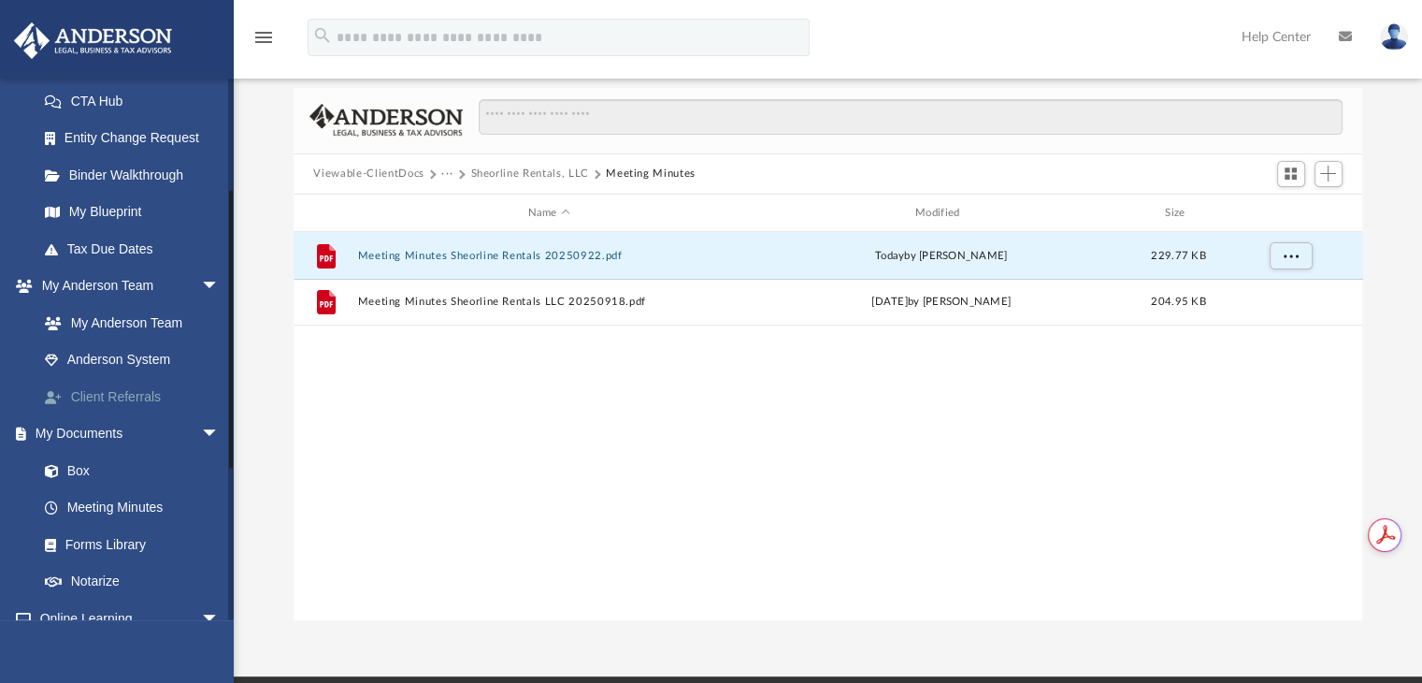
scroll to position [127, 0]
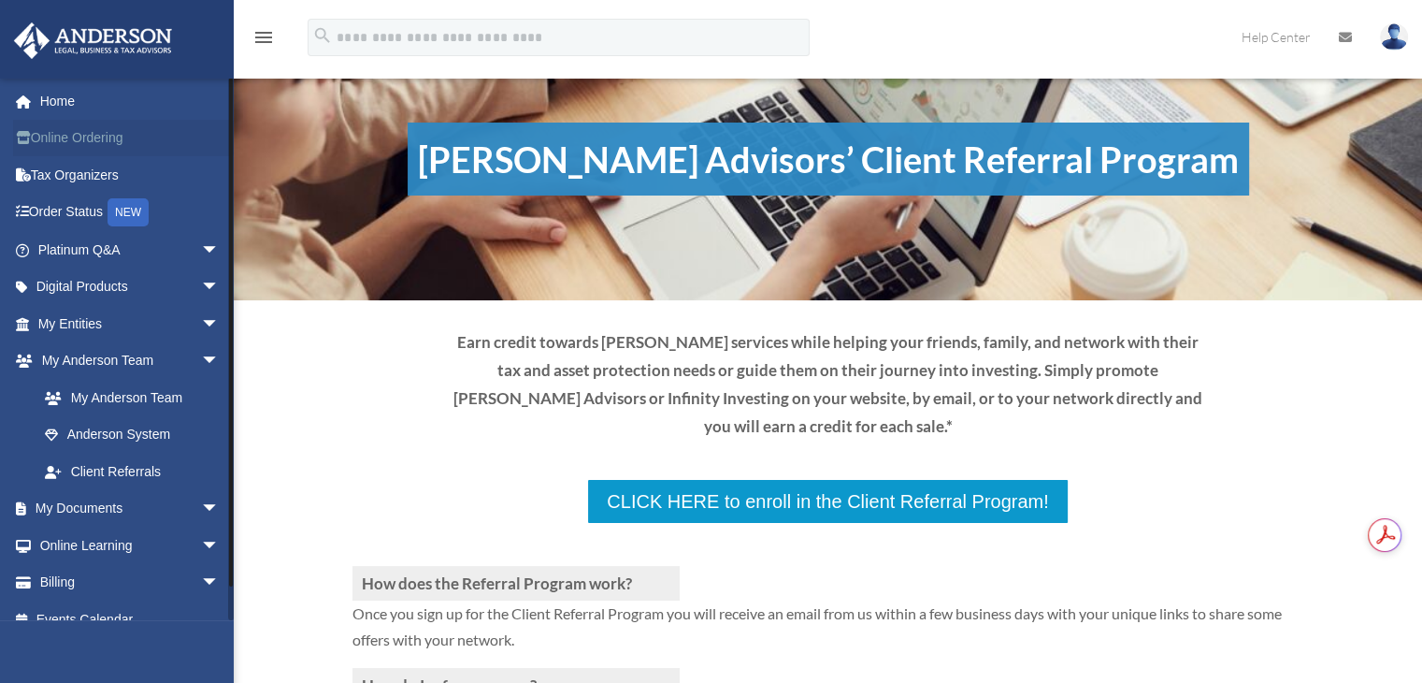
click at [94, 124] on link "Online Ordering" at bounding box center [130, 138] width 235 height 37
